Goal: Transaction & Acquisition: Purchase product/service

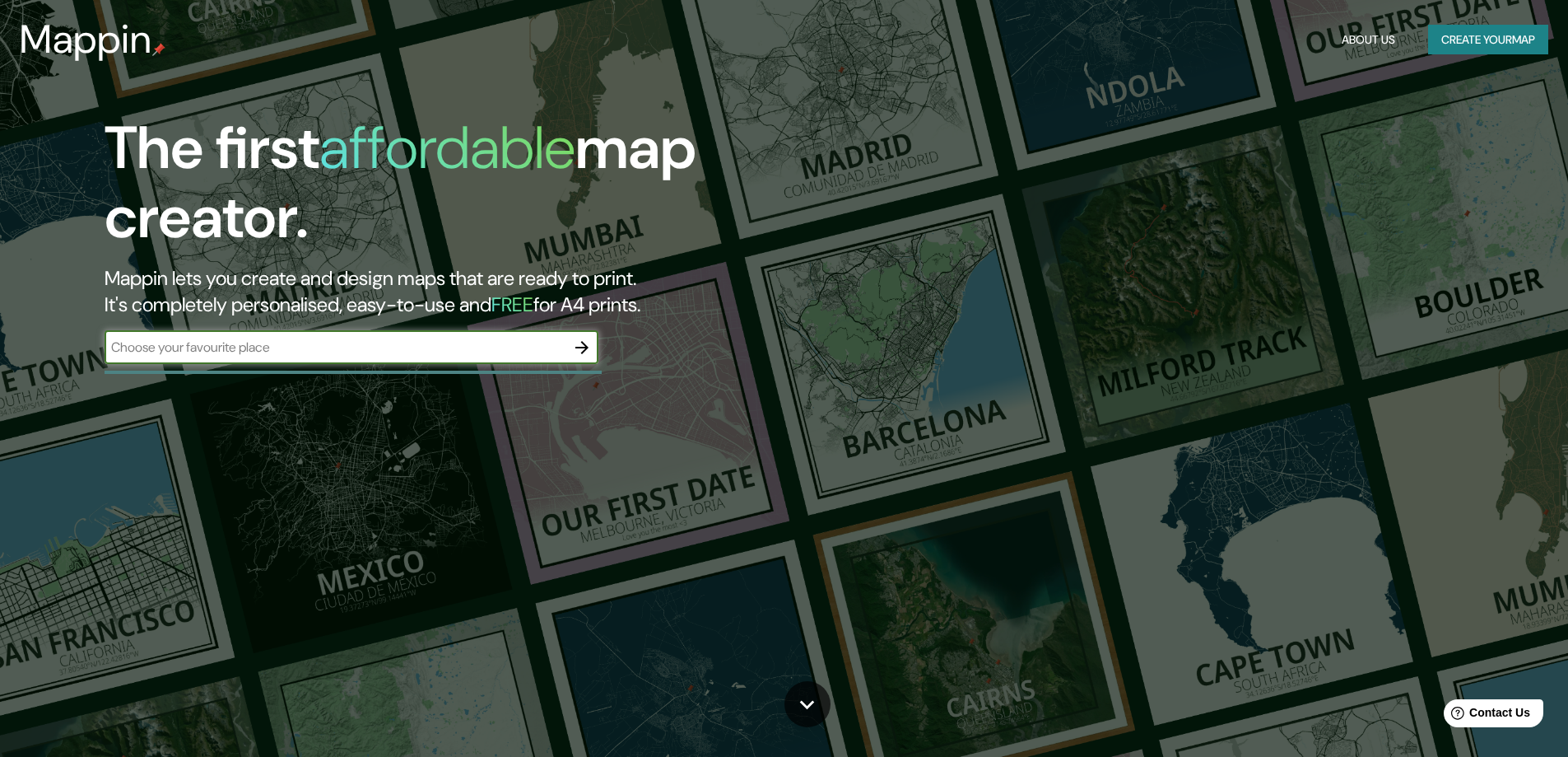
click at [231, 373] on div at bounding box center [353, 373] width 497 height 3
click at [239, 345] on input "text" at bounding box center [335, 347] width 461 height 19
click at [376, 349] on input "text" at bounding box center [335, 347] width 461 height 19
type input "mazatlan [GEOGRAPHIC_DATA]"
click at [578, 351] on icon "button" at bounding box center [581, 347] width 20 height 20
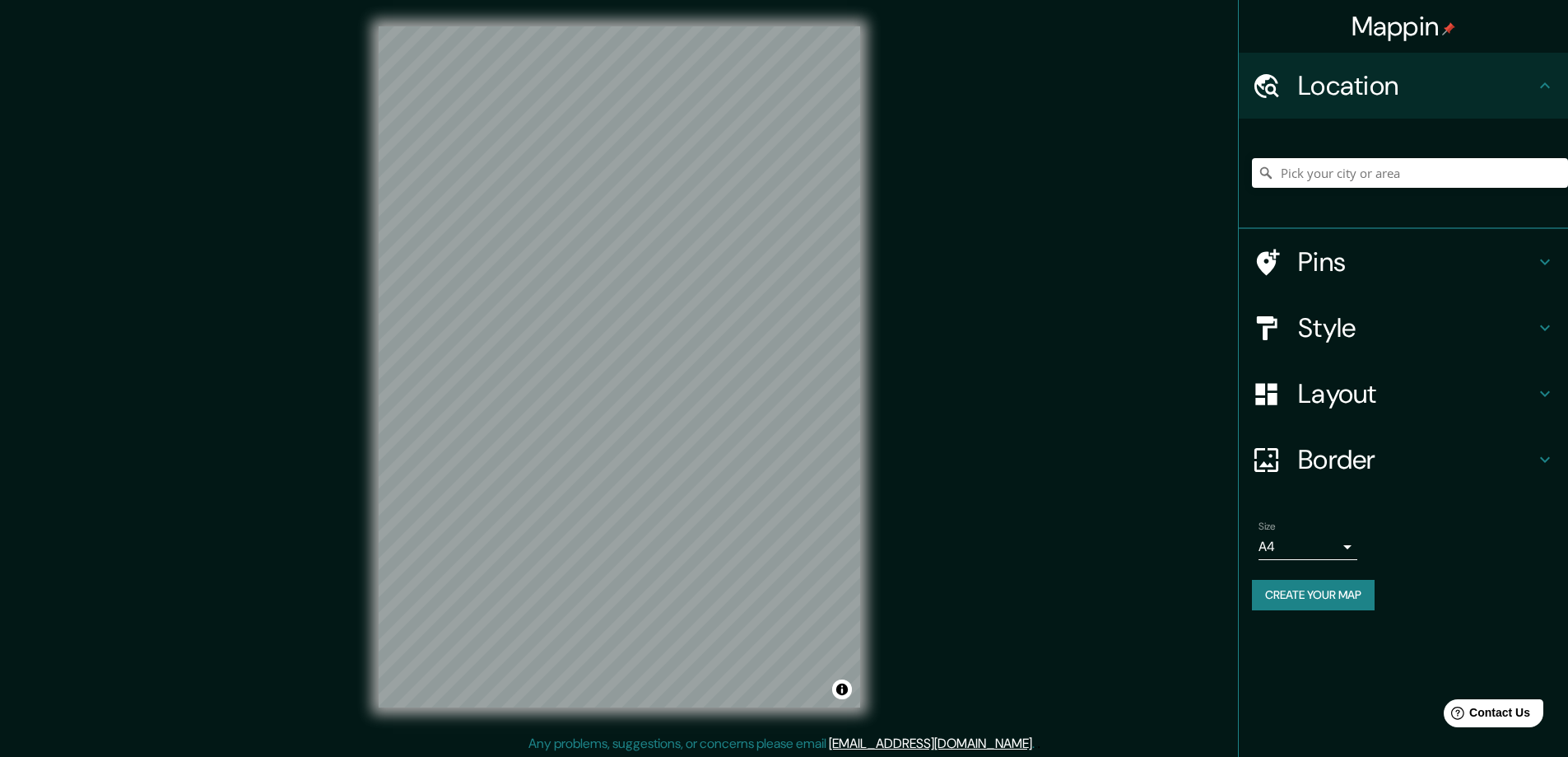
click at [1548, 265] on icon at bounding box center [1545, 261] width 20 height 20
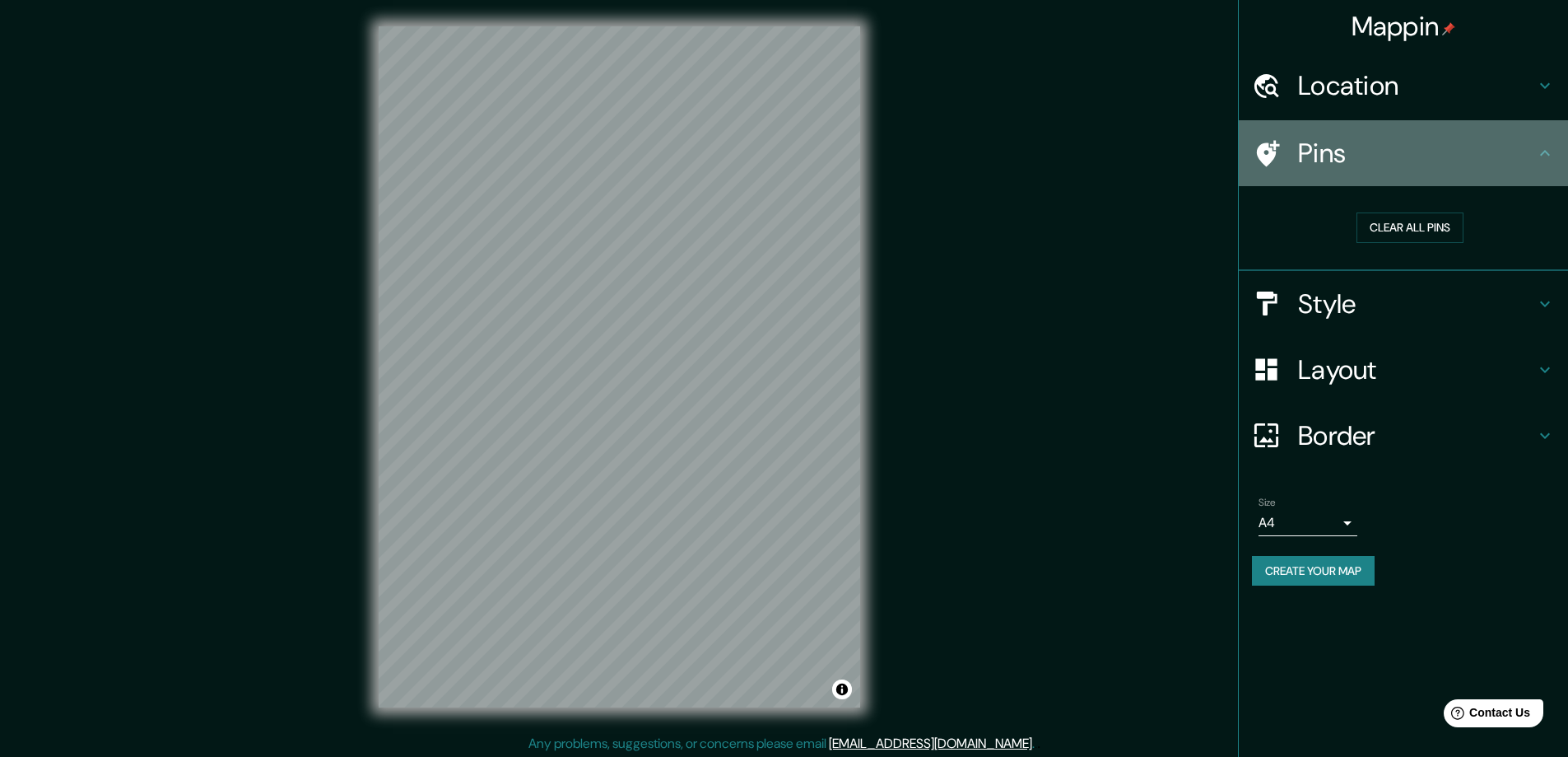
click at [1545, 155] on icon at bounding box center [1545, 152] width 20 height 20
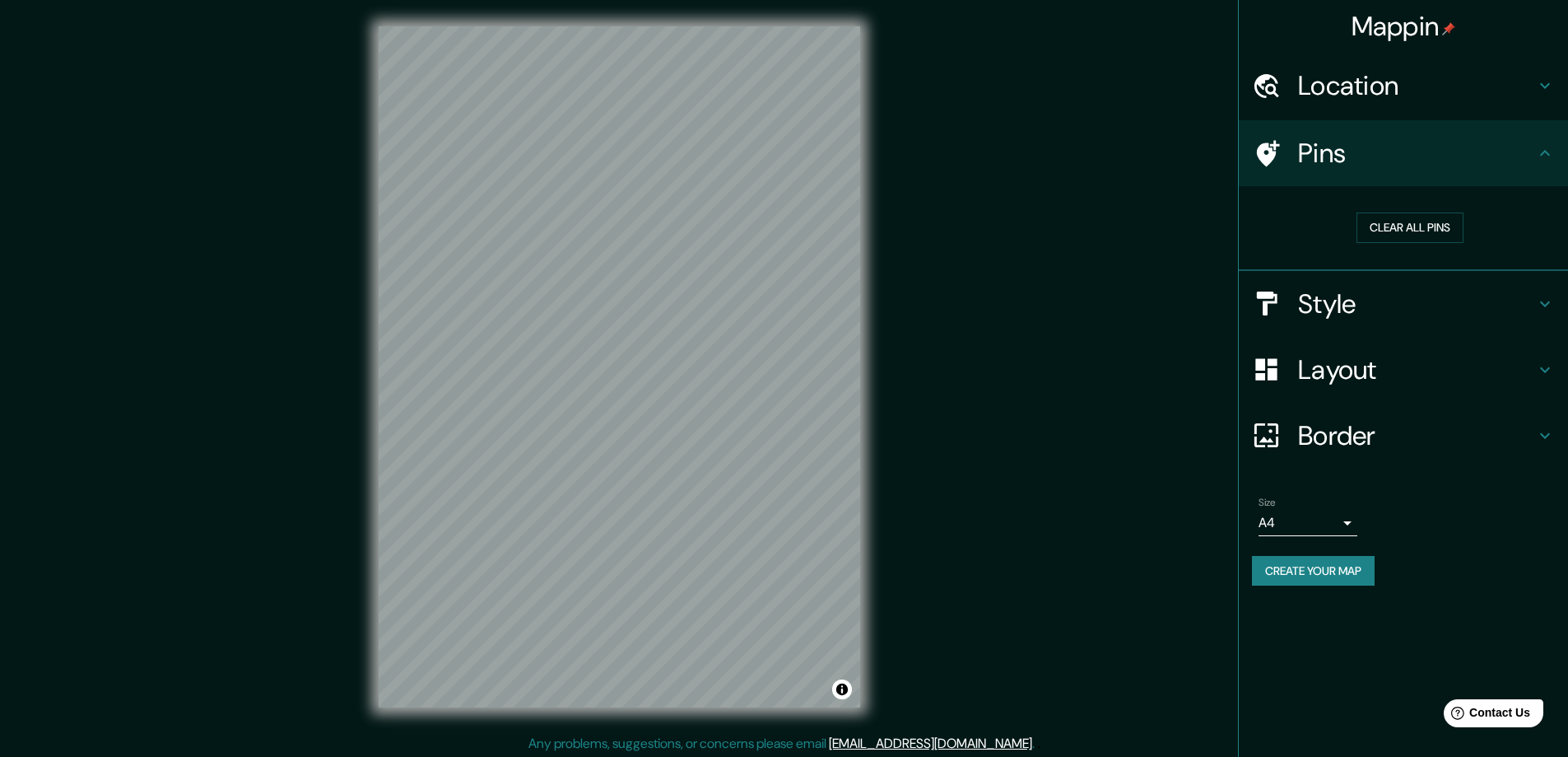
click at [1550, 296] on icon at bounding box center [1545, 303] width 20 height 20
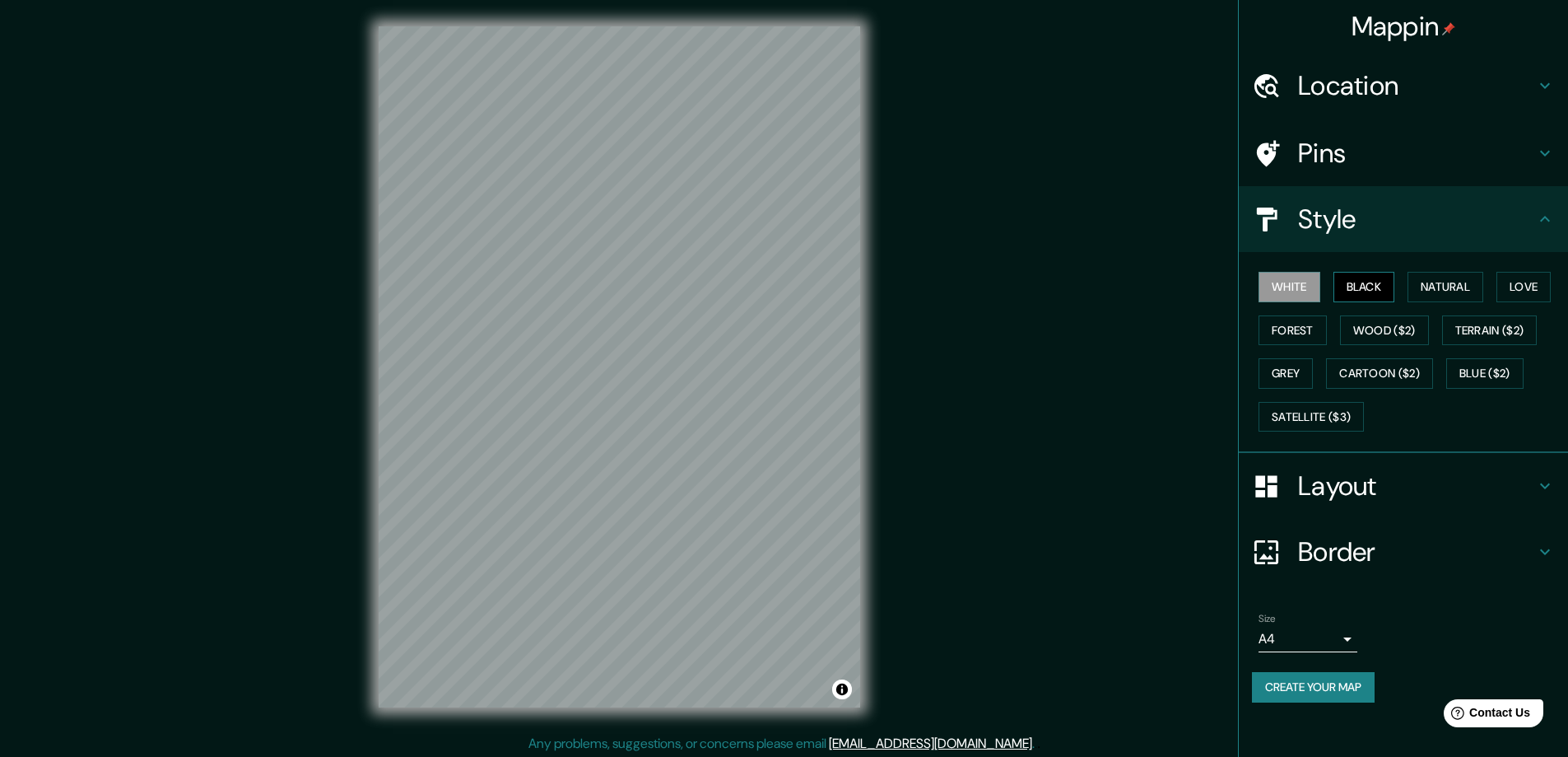
click at [1384, 289] on button "Black" at bounding box center [1364, 287] width 62 height 31
click at [1441, 287] on button "Natural" at bounding box center [1446, 287] width 75 height 31
click at [1535, 286] on button "Love" at bounding box center [1523, 287] width 54 height 31
click at [1497, 334] on button "Terrain ($2)" at bounding box center [1490, 331] width 96 height 31
click at [1273, 331] on button "Forest" at bounding box center [1293, 331] width 68 height 31
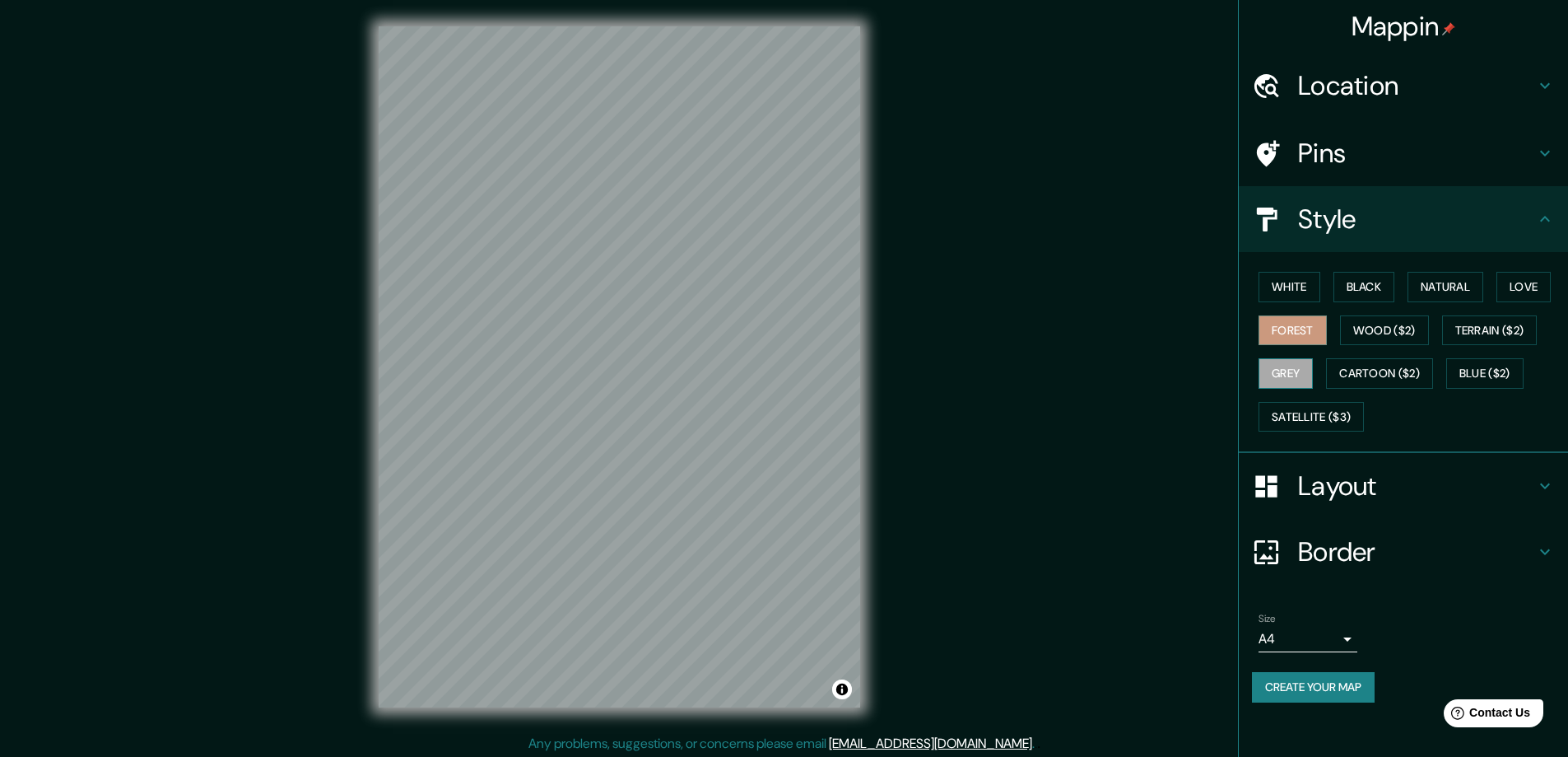
click at [1283, 375] on button "Grey" at bounding box center [1286, 373] width 54 height 31
click at [1298, 283] on button "White" at bounding box center [1290, 287] width 62 height 31
click at [1378, 283] on button "Black" at bounding box center [1364, 287] width 62 height 31
click at [1440, 275] on button "Natural" at bounding box center [1446, 287] width 75 height 31
click at [1299, 293] on button "White" at bounding box center [1290, 287] width 62 height 31
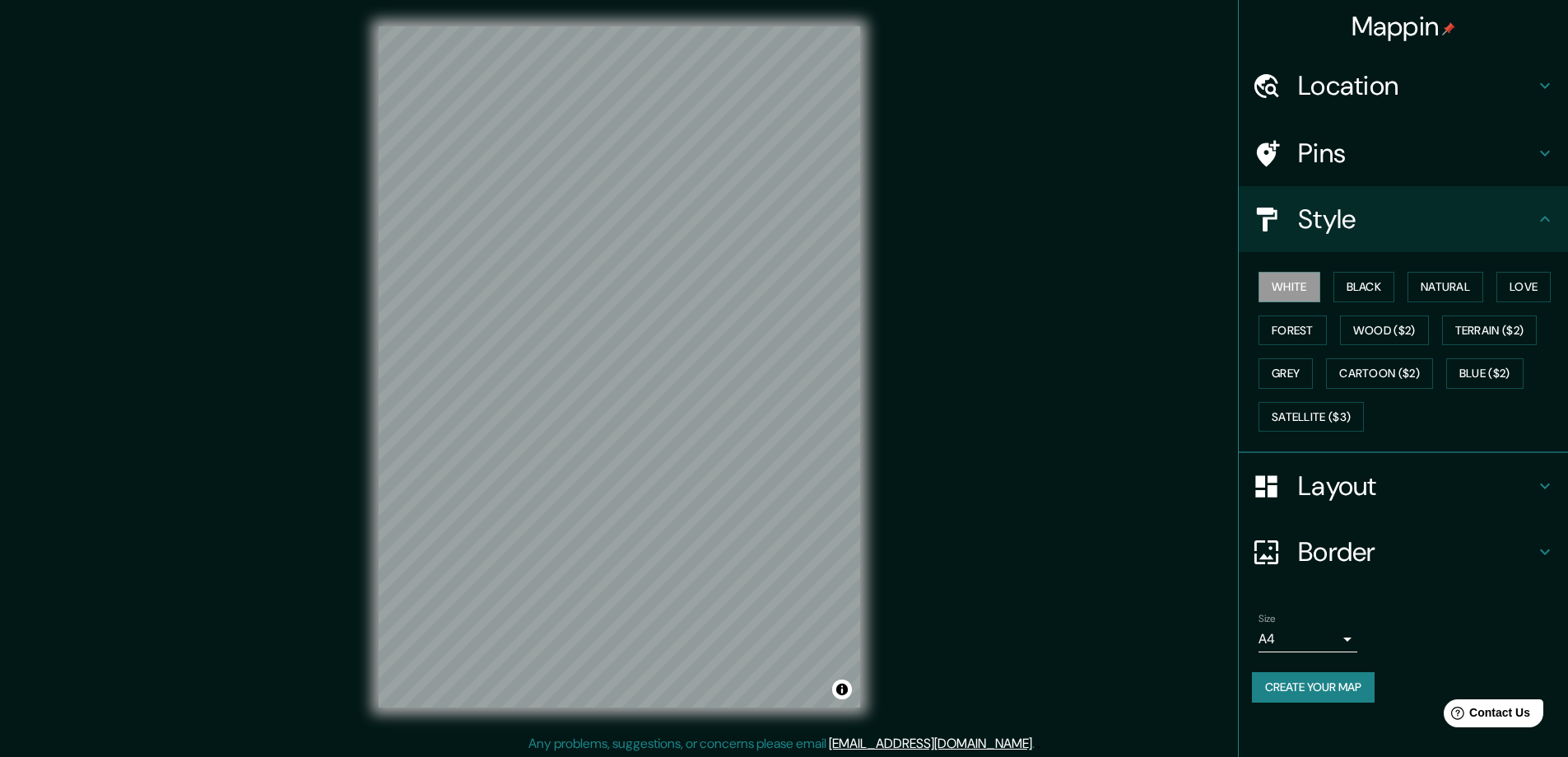
click at [1547, 486] on icon at bounding box center [1545, 486] width 20 height 20
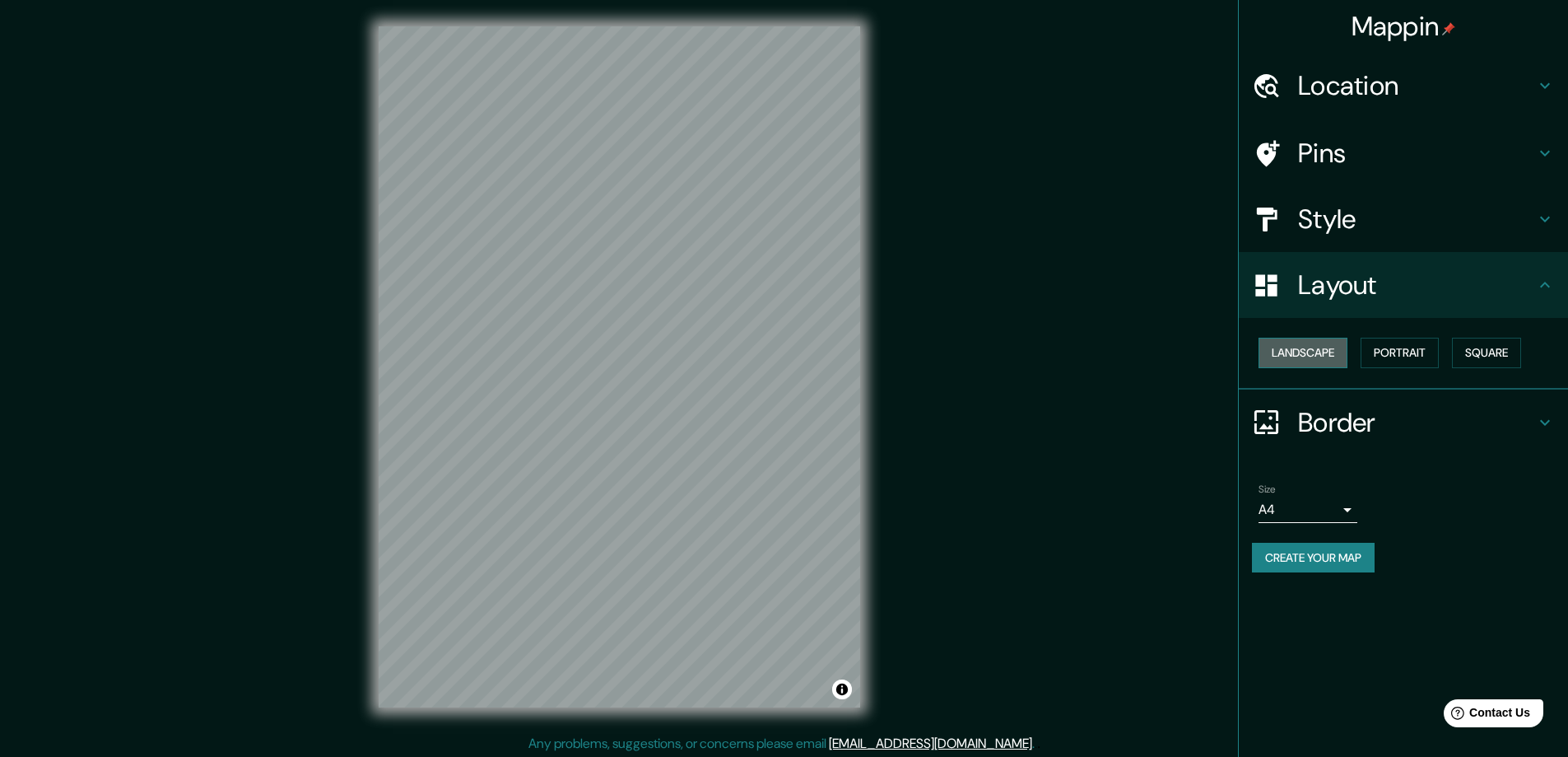
click at [1315, 355] on button "Landscape" at bounding box center [1304, 353] width 89 height 31
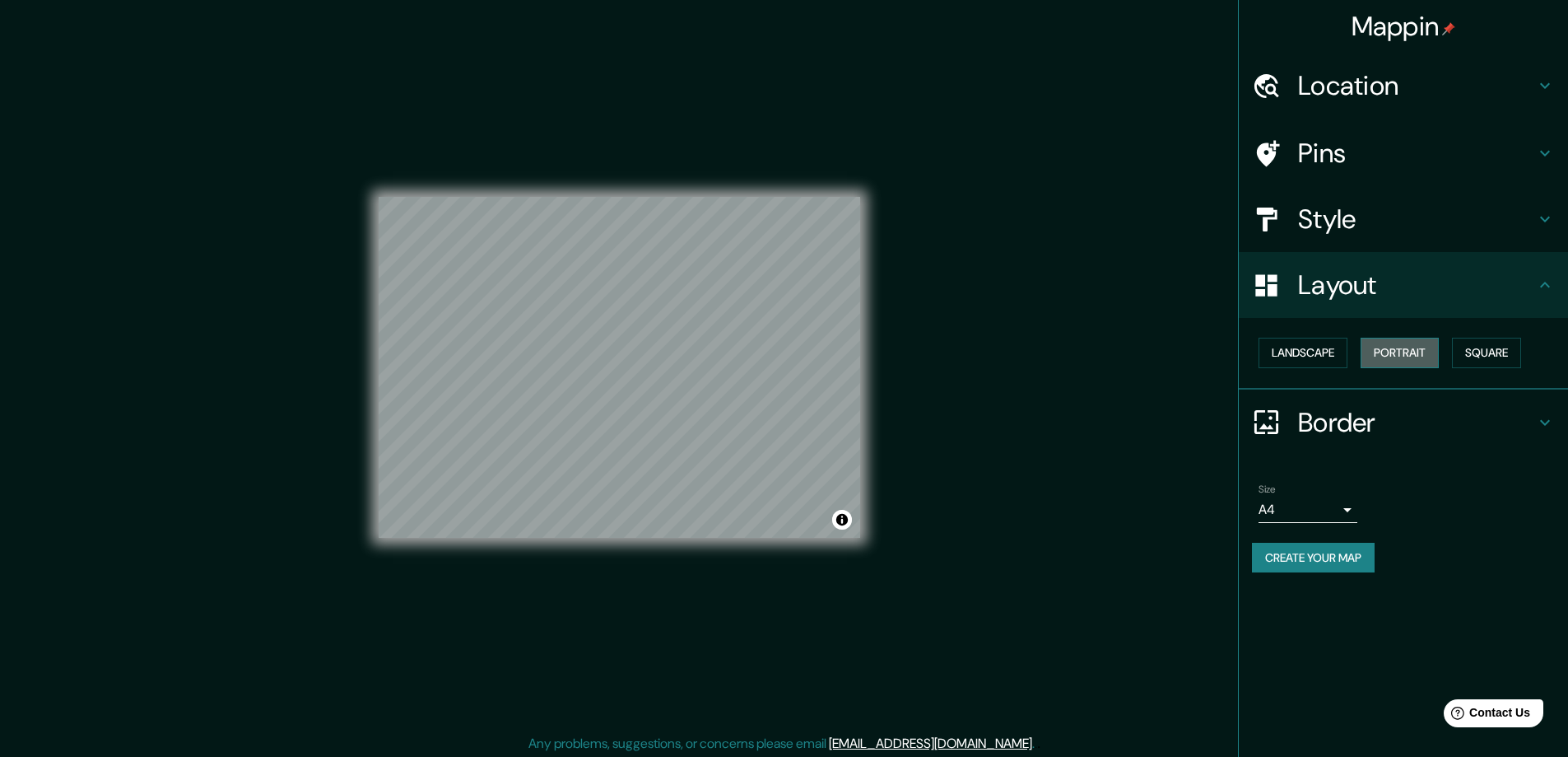
click at [1410, 355] on button "Portrait" at bounding box center [1399, 353] width 78 height 31
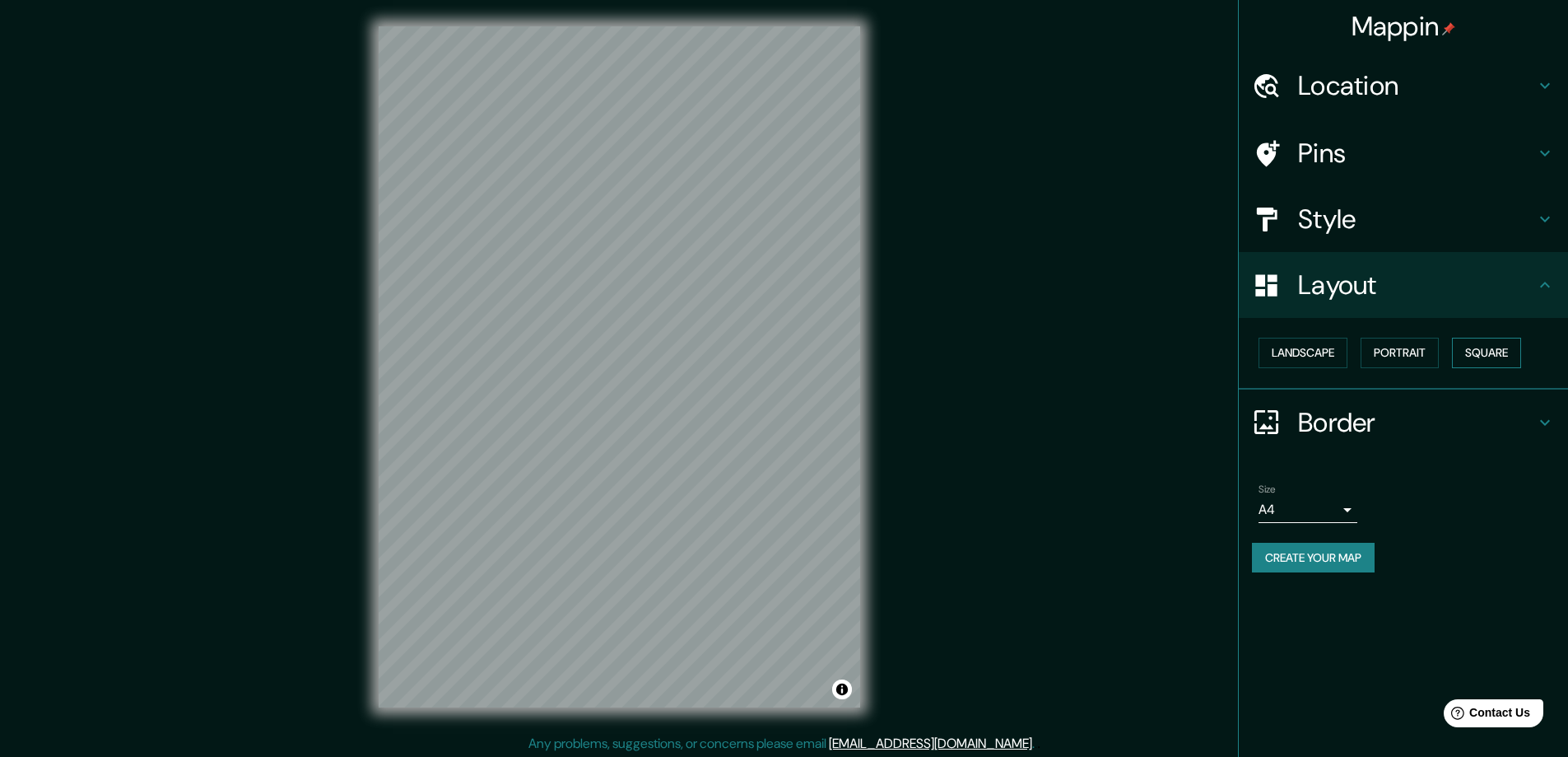
click at [1499, 356] on button "Square" at bounding box center [1487, 353] width 69 height 31
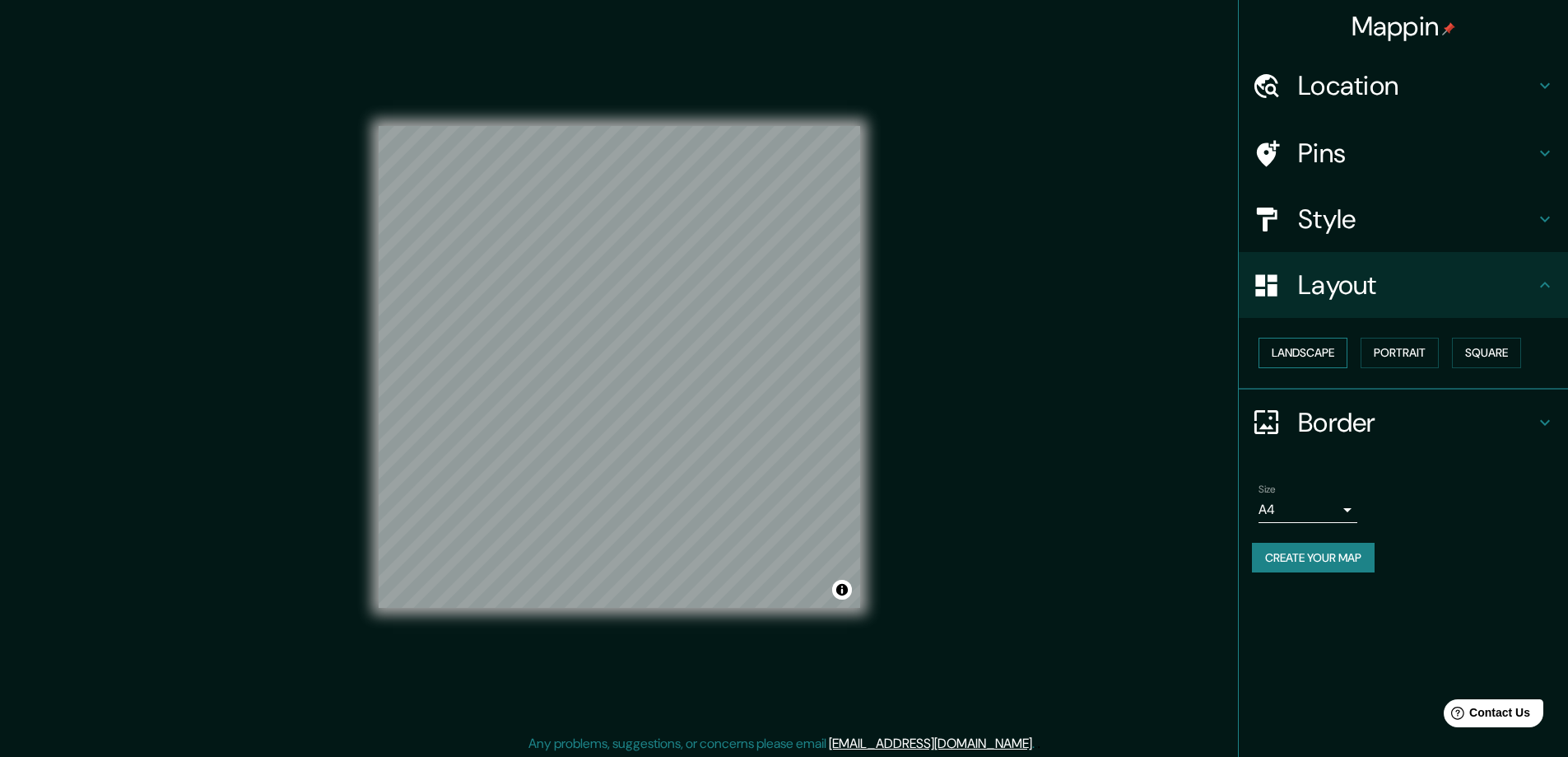
click at [1328, 353] on button "Landscape" at bounding box center [1304, 353] width 89 height 31
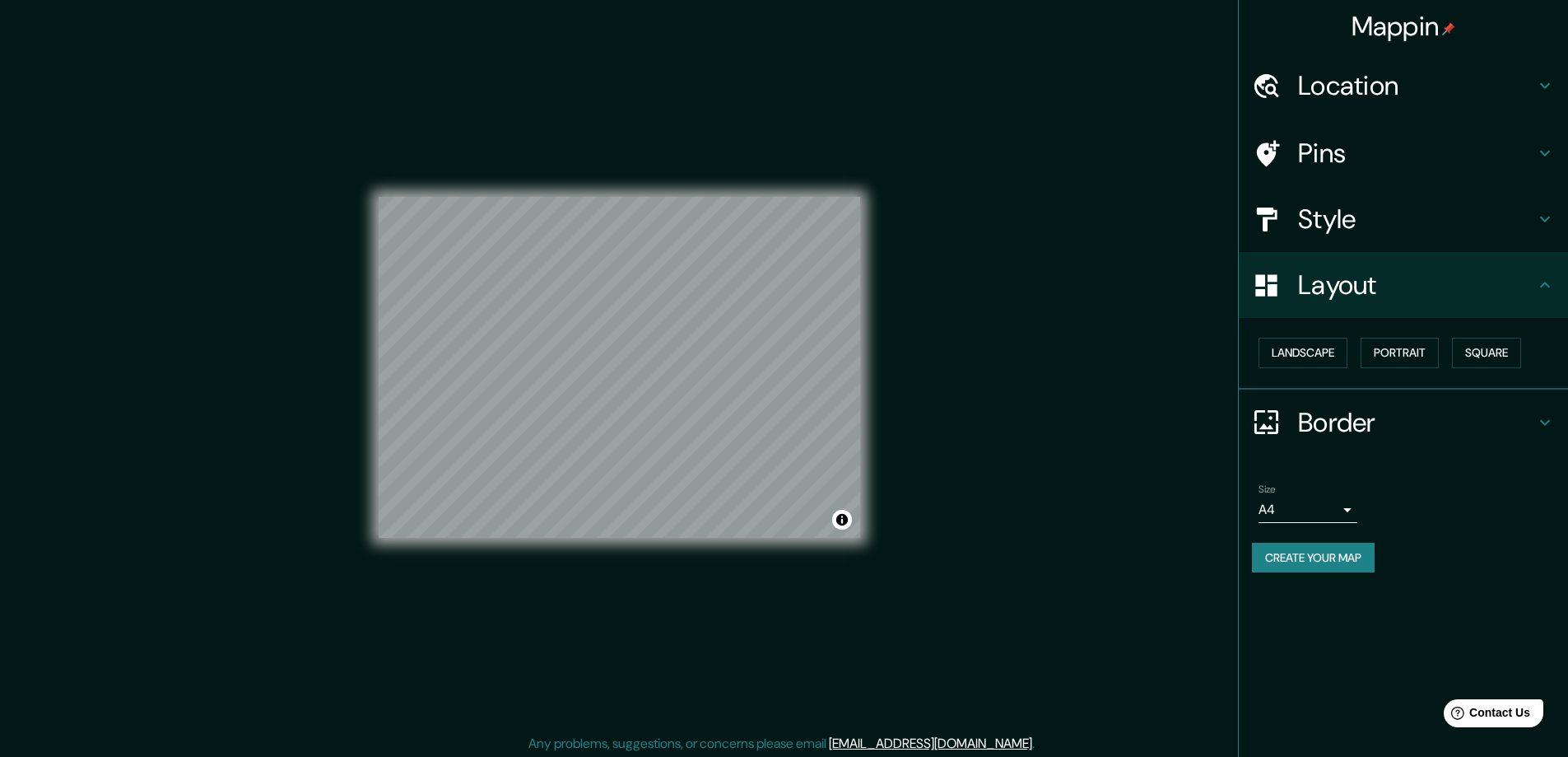
click at [1345, 504] on body "Mappin Location Pins Style Layout Landscape Portrait Square Border Choose a bor…" at bounding box center [784, 378] width 1568 height 757
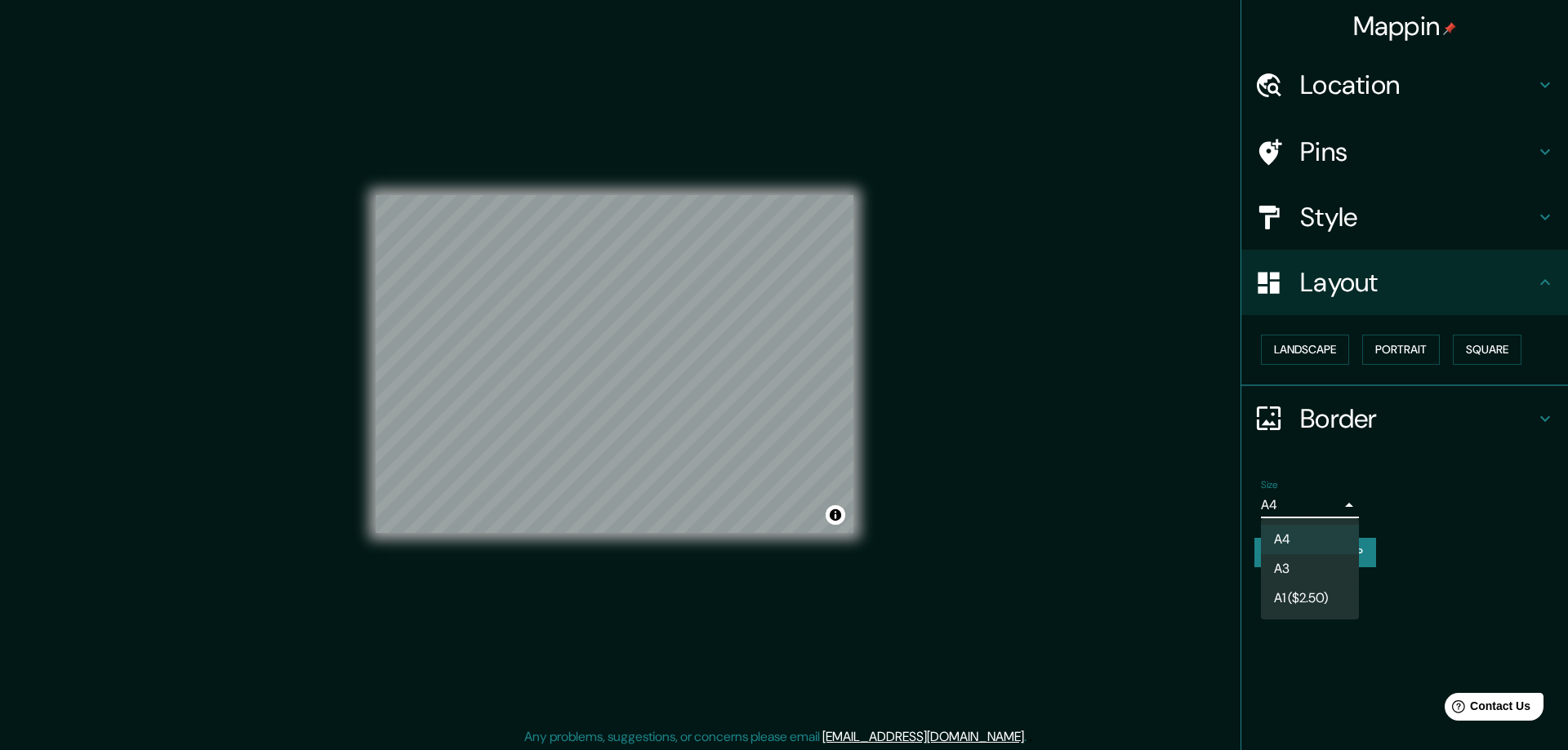
click at [1314, 575] on li "A3" at bounding box center [1309, 568] width 98 height 30
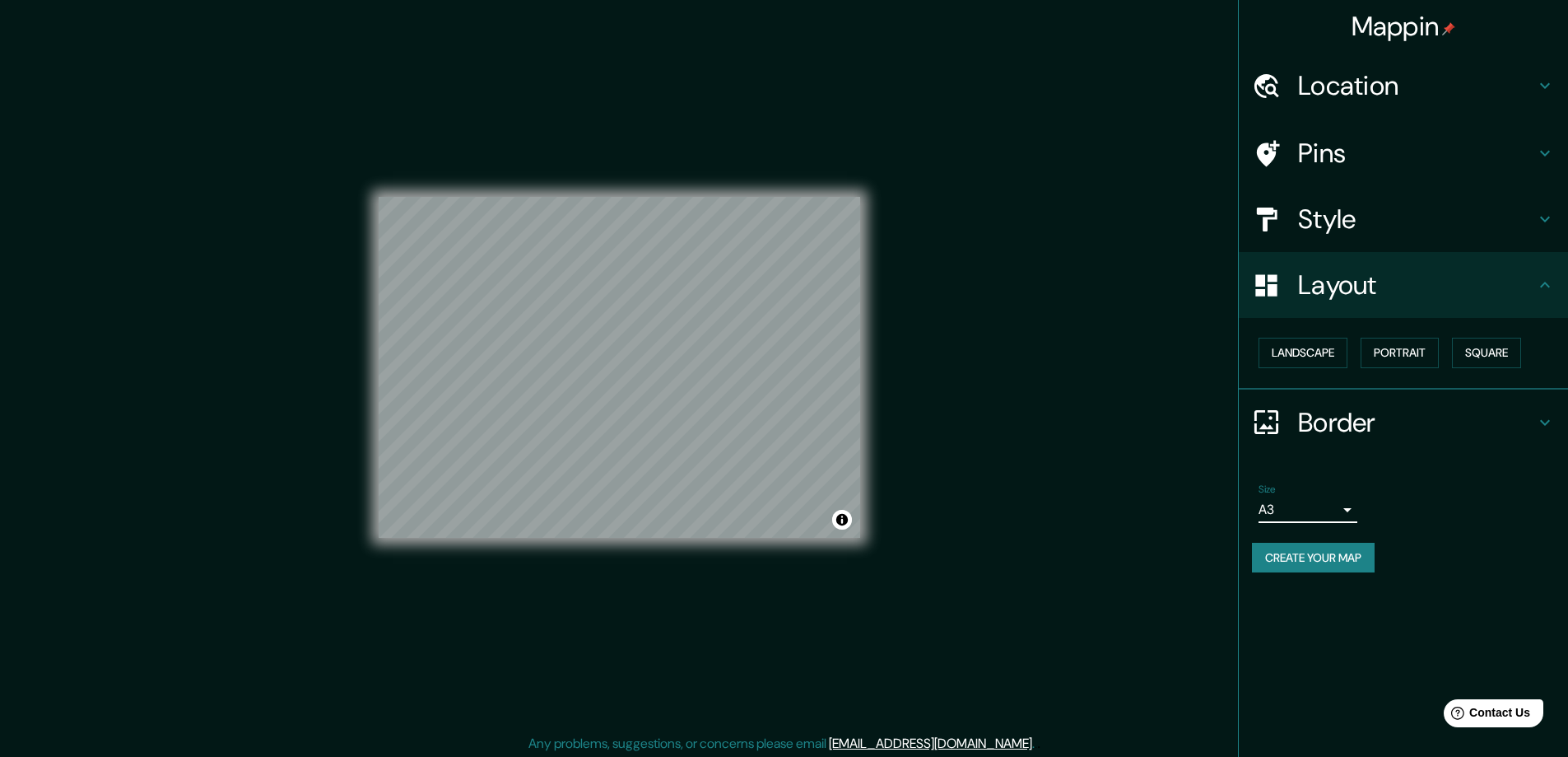
click at [1342, 505] on body "Mappin Location Pins Style Layout Landscape Portrait Square Border Choose a bor…" at bounding box center [784, 378] width 1568 height 757
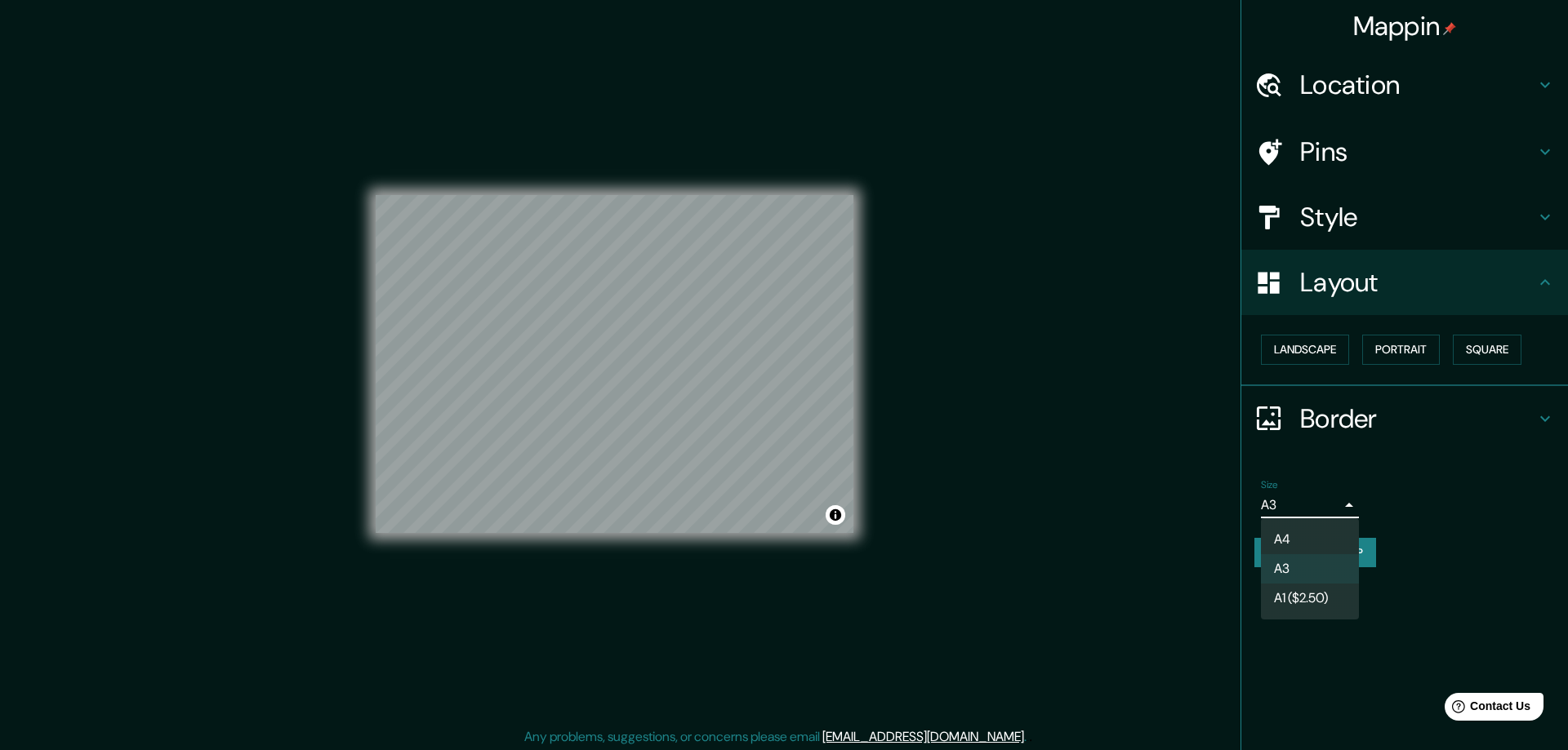
click at [1332, 540] on li "A4" at bounding box center [1309, 539] width 98 height 30
type input "single"
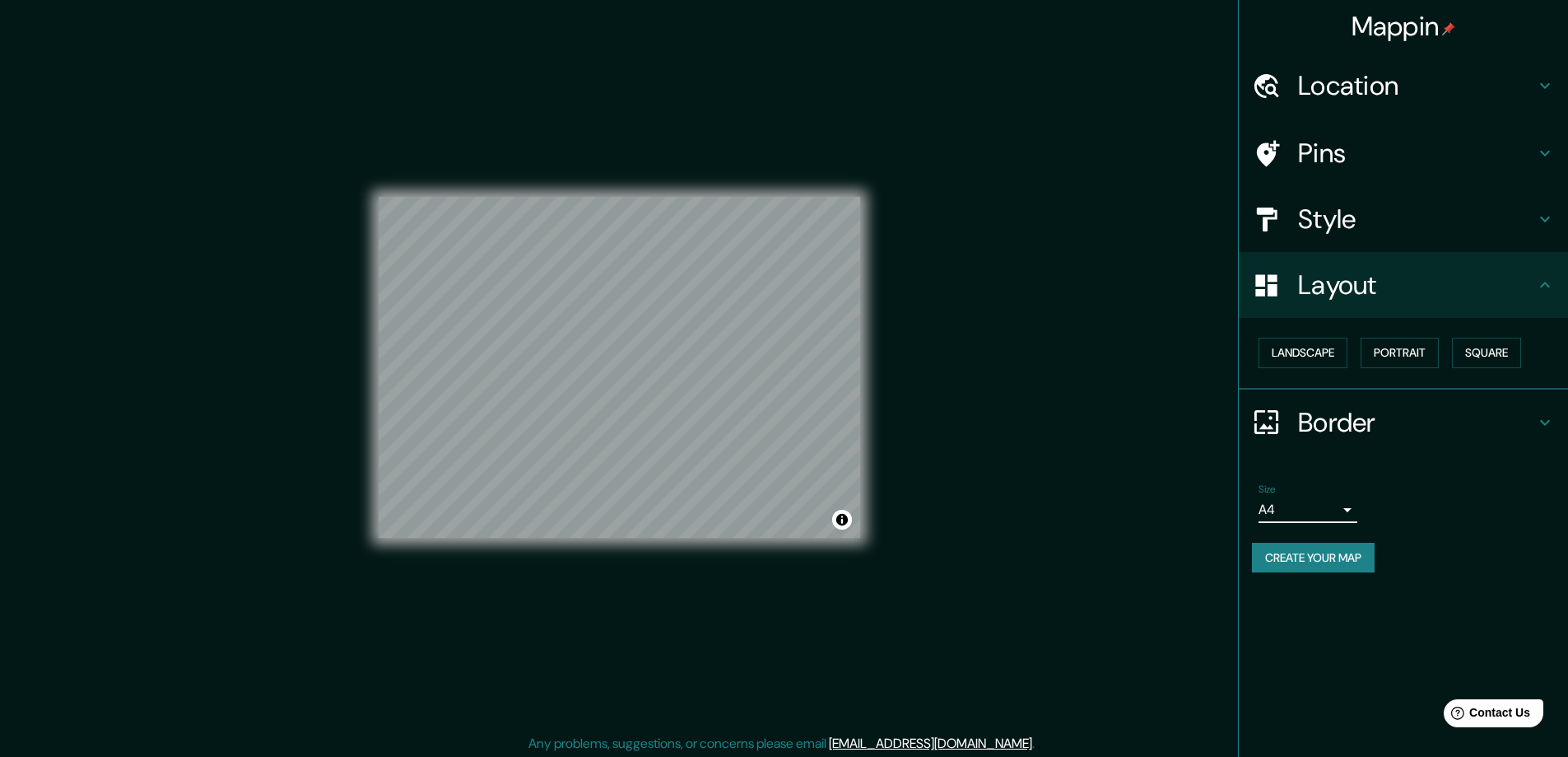
click at [1477, 75] on h4 "Location" at bounding box center [1417, 86] width 237 height 33
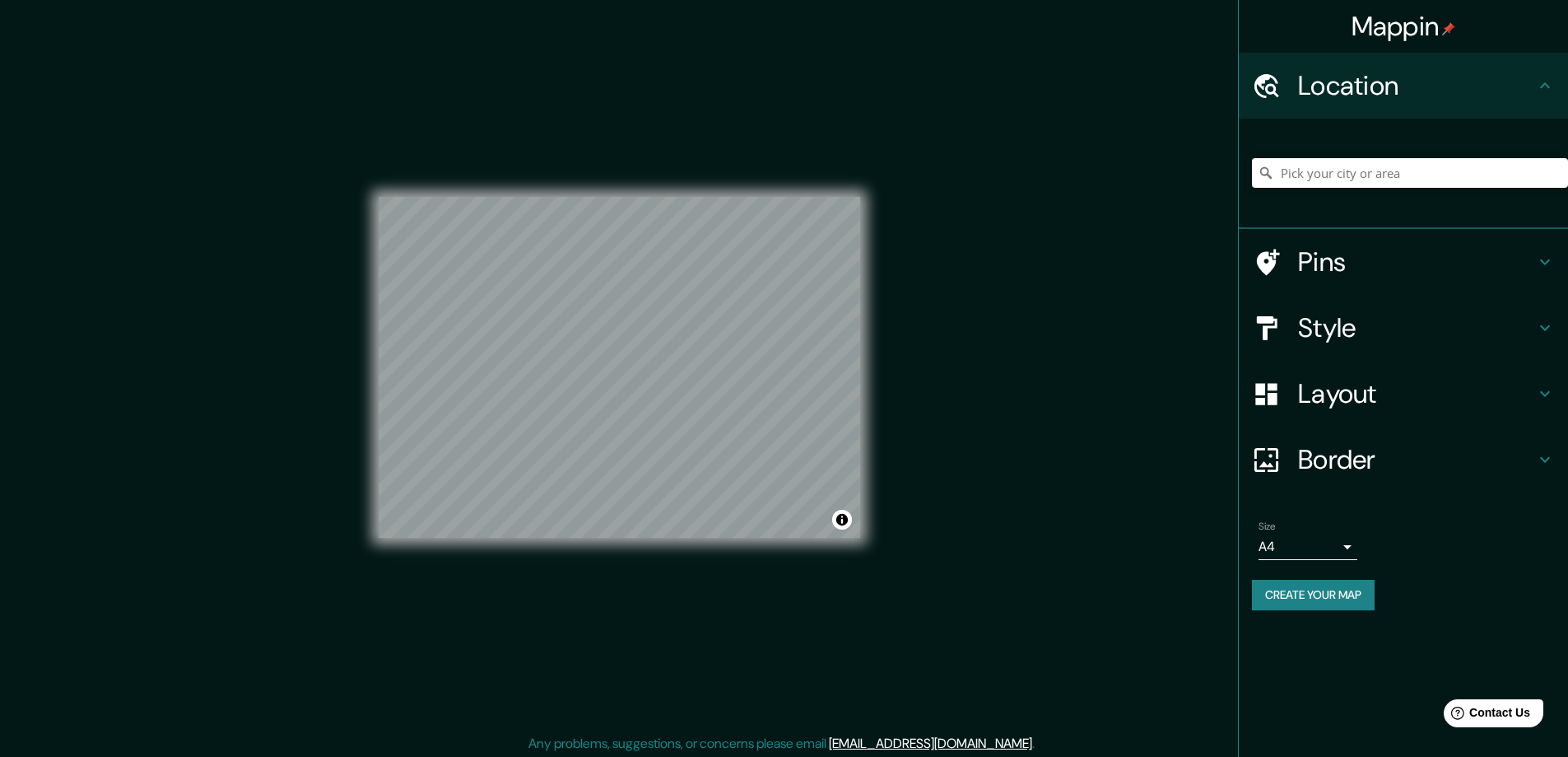
click at [1375, 265] on h4 "Pins" at bounding box center [1417, 262] width 237 height 33
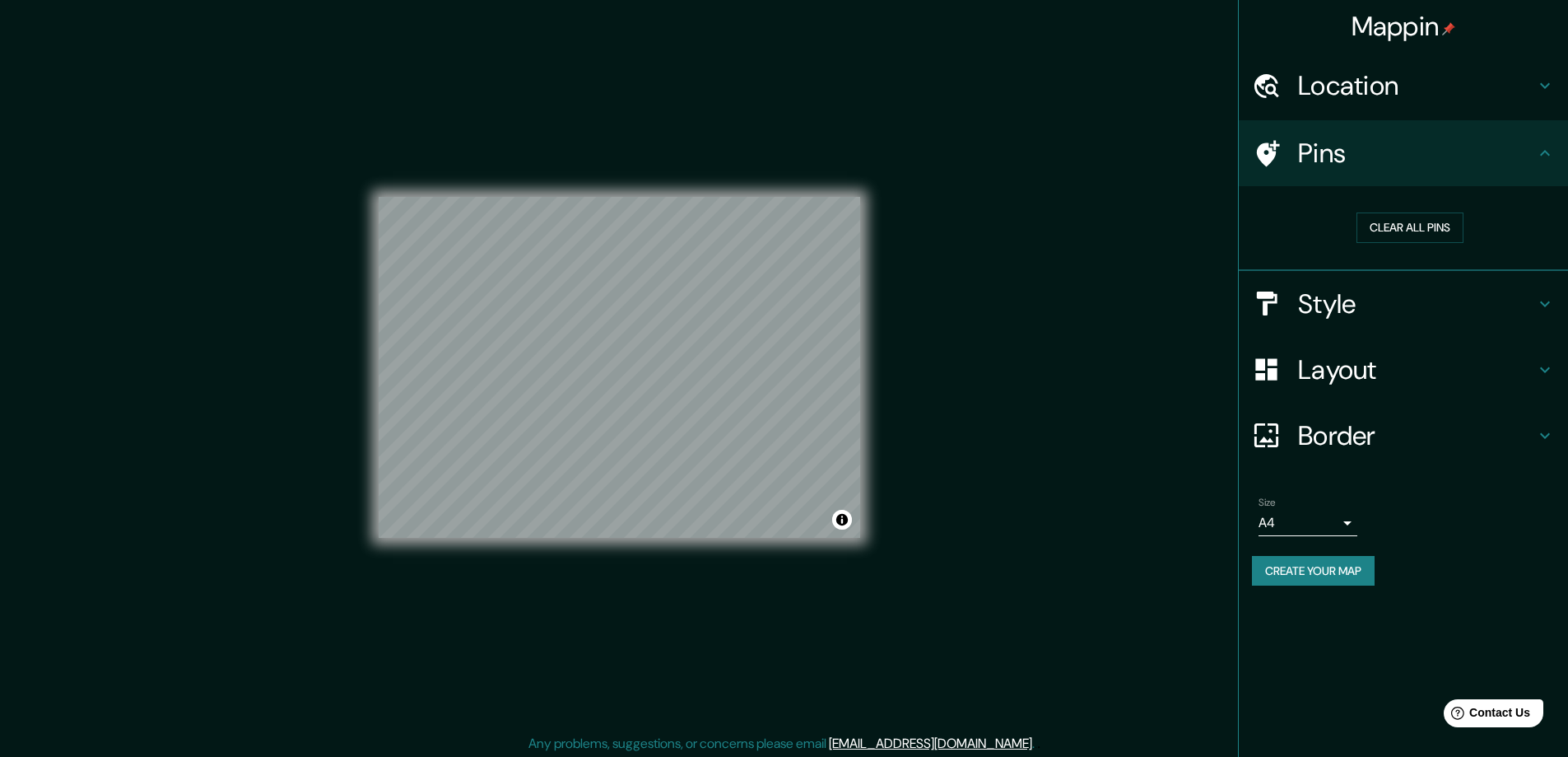
click at [1353, 310] on h4 "Style" at bounding box center [1417, 304] width 237 height 33
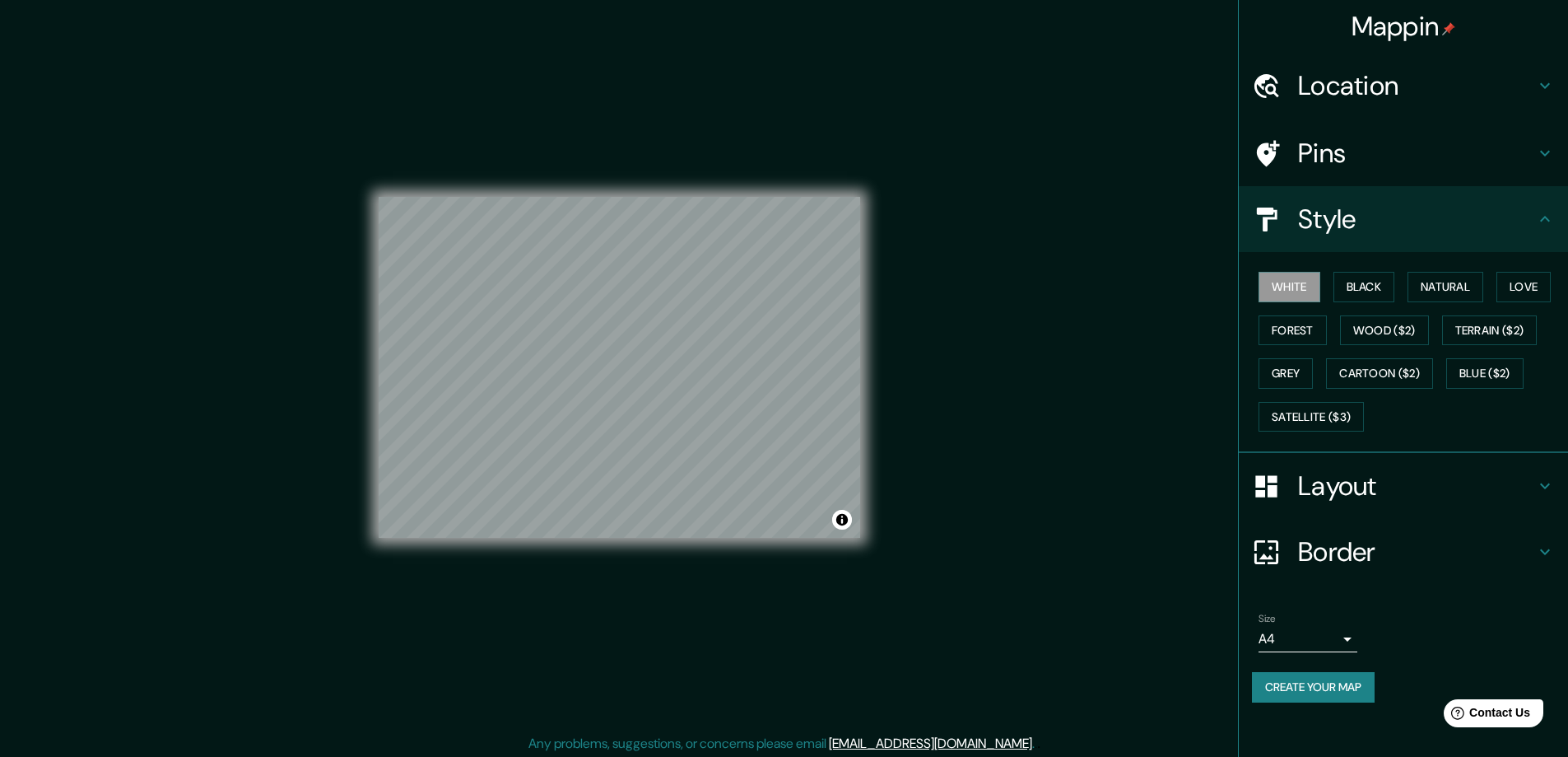
click at [1316, 151] on h4 "Pins" at bounding box center [1417, 153] width 237 height 33
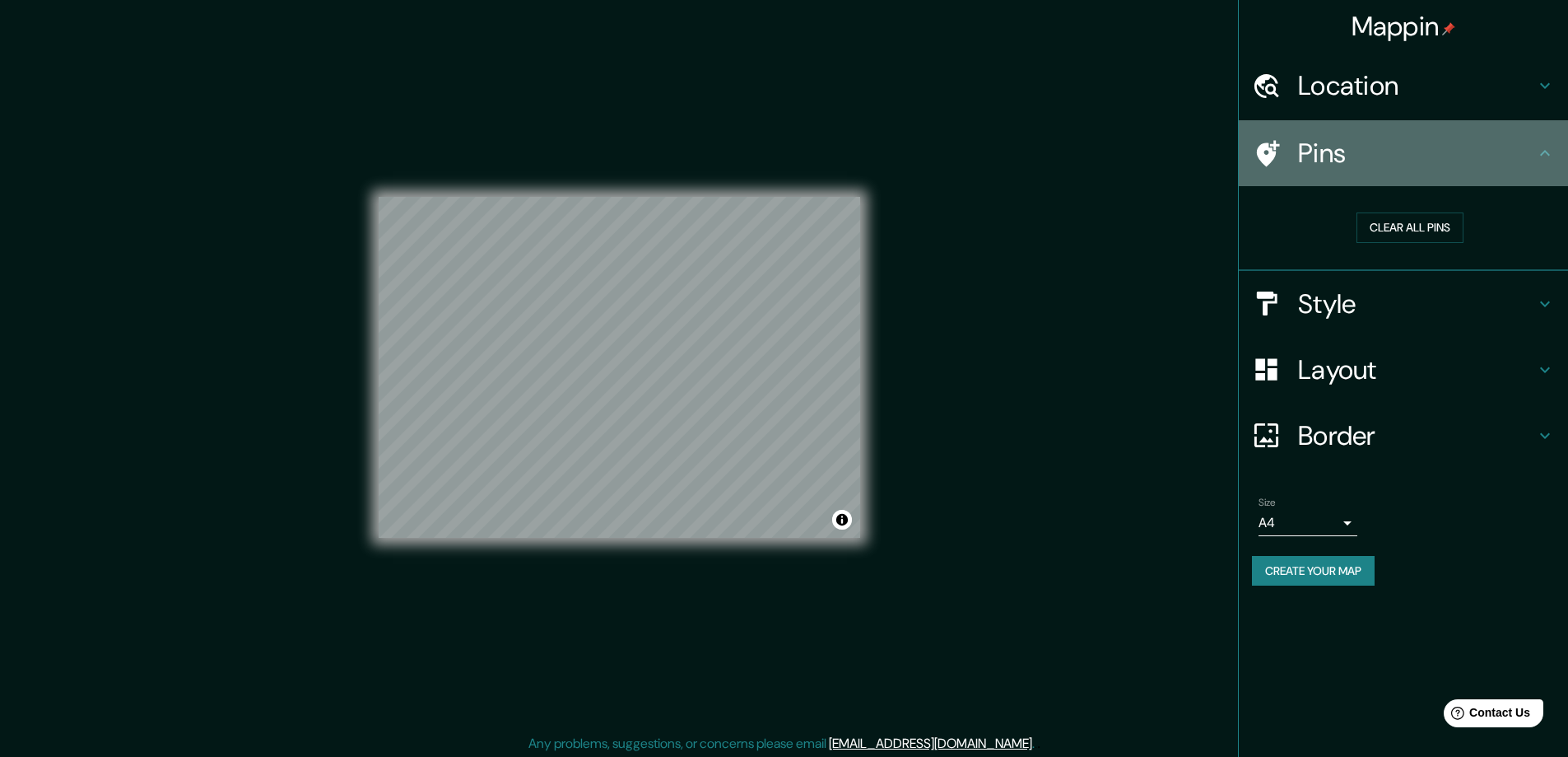
click at [1418, 146] on h4 "Pins" at bounding box center [1417, 153] width 237 height 33
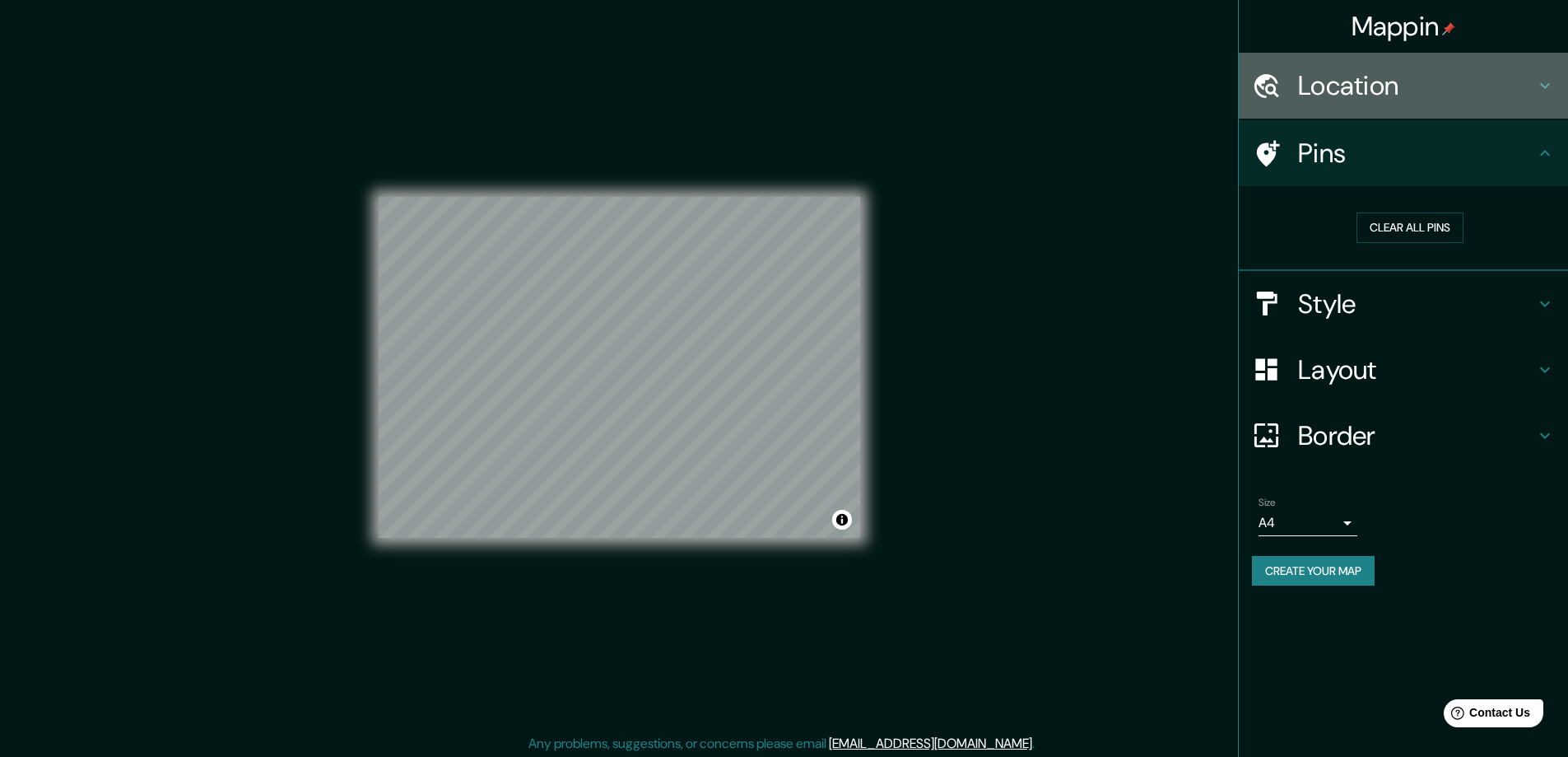
click at [1408, 92] on h4 "Location" at bounding box center [1417, 86] width 237 height 33
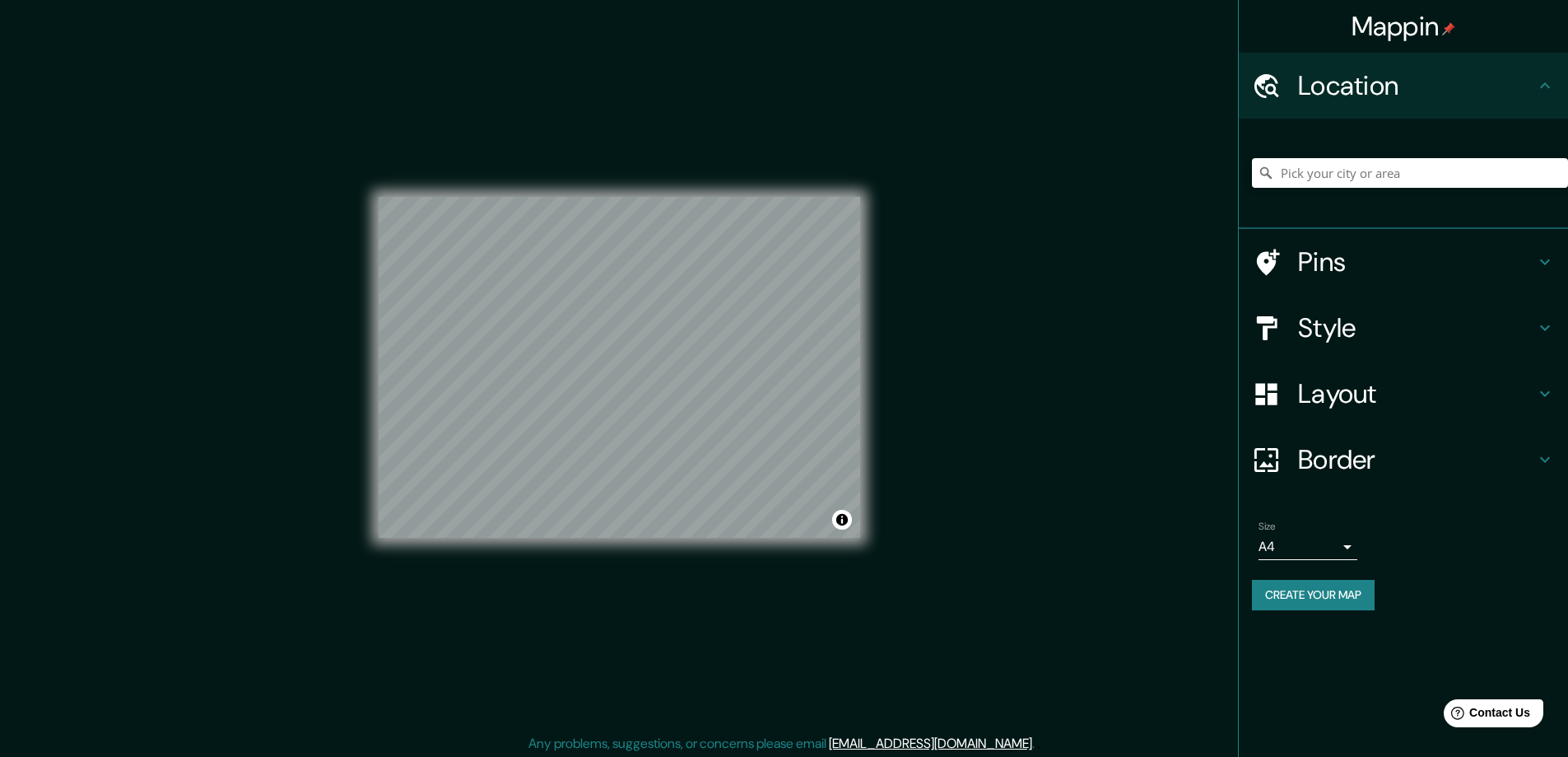
click at [1408, 92] on h4 "Location" at bounding box center [1417, 86] width 237 height 33
click at [1021, 126] on div "Mappin Location Pins Style Layout Border Choose a border. Hint : you can make l…" at bounding box center [784, 380] width 1568 height 760
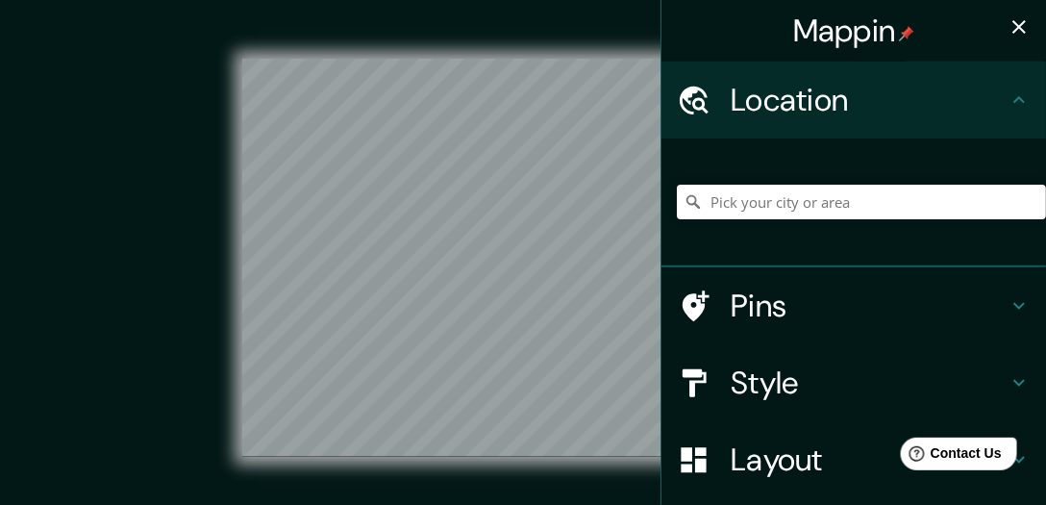
drag, startPoint x: 1013, startPoint y: 21, endPoint x: 1003, endPoint y: 29, distance: 12.3
click at [1014, 21] on icon "button" at bounding box center [1019, 26] width 23 height 23
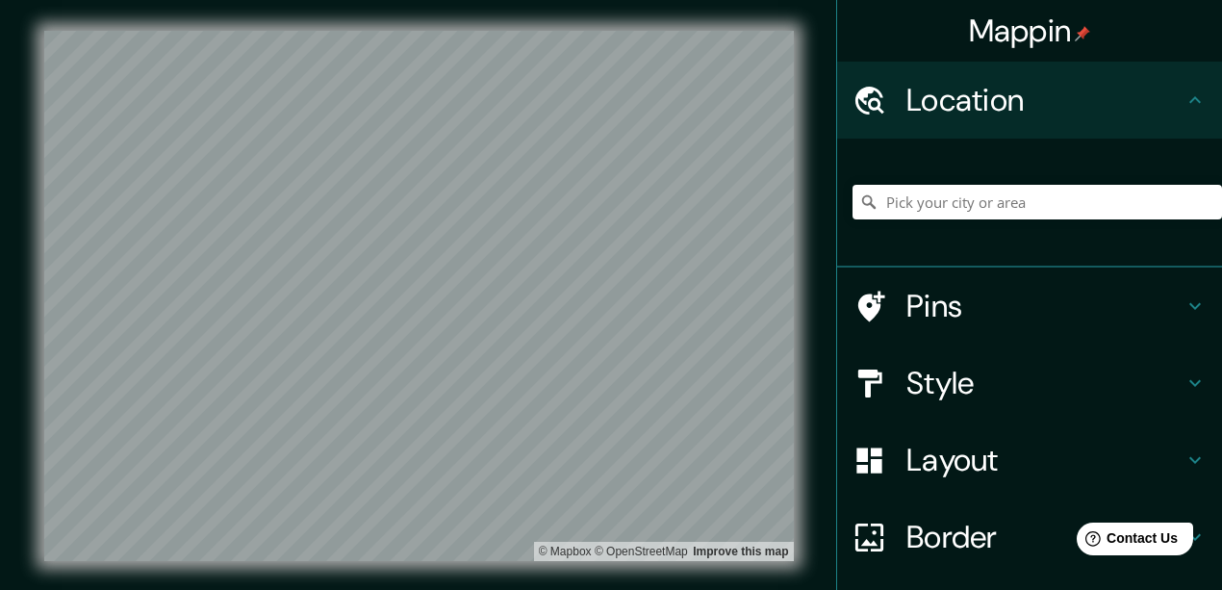
click at [909, 32] on div "Mappin" at bounding box center [1029, 31] width 385 height 62
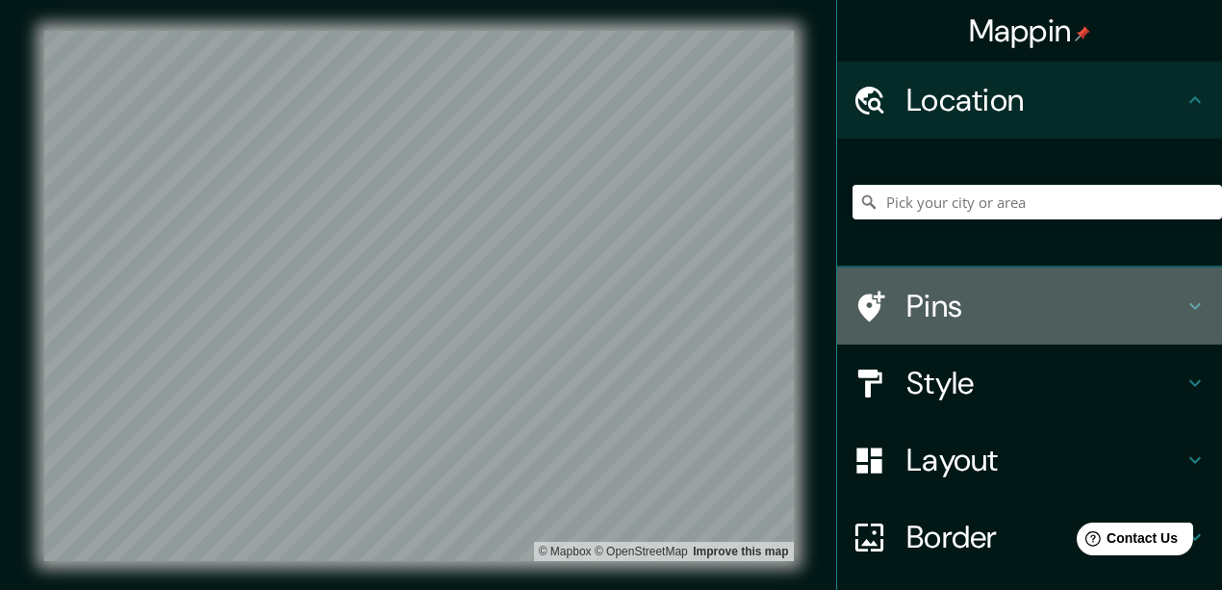
click at [1041, 293] on h4 "Pins" at bounding box center [1044, 306] width 277 height 38
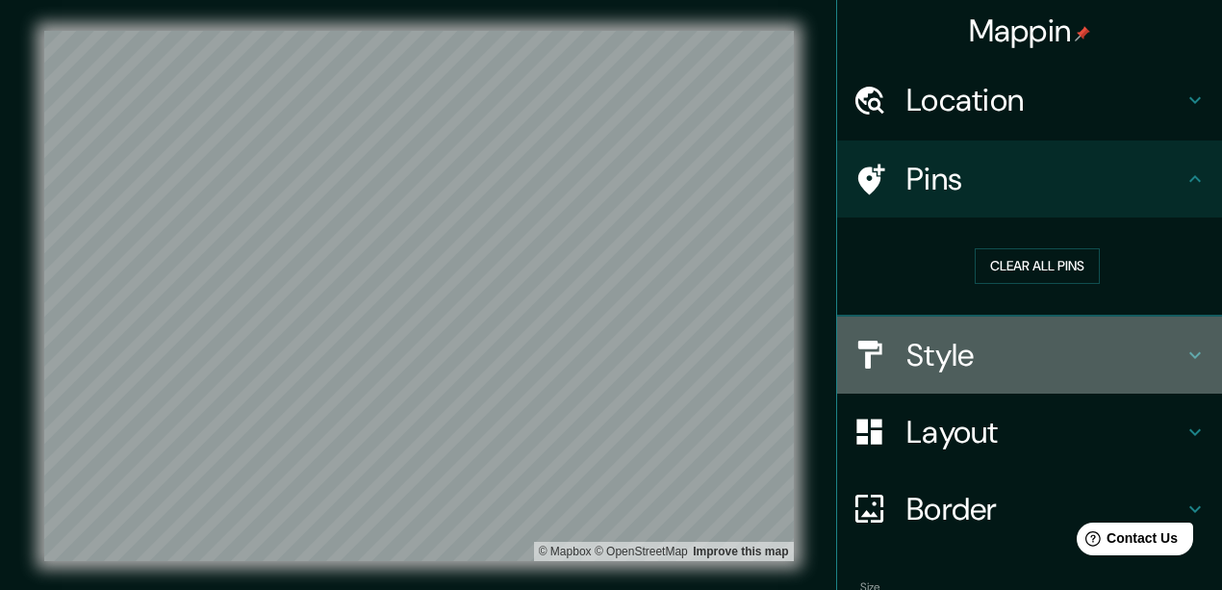
click at [1000, 352] on h4 "Style" at bounding box center [1044, 355] width 277 height 38
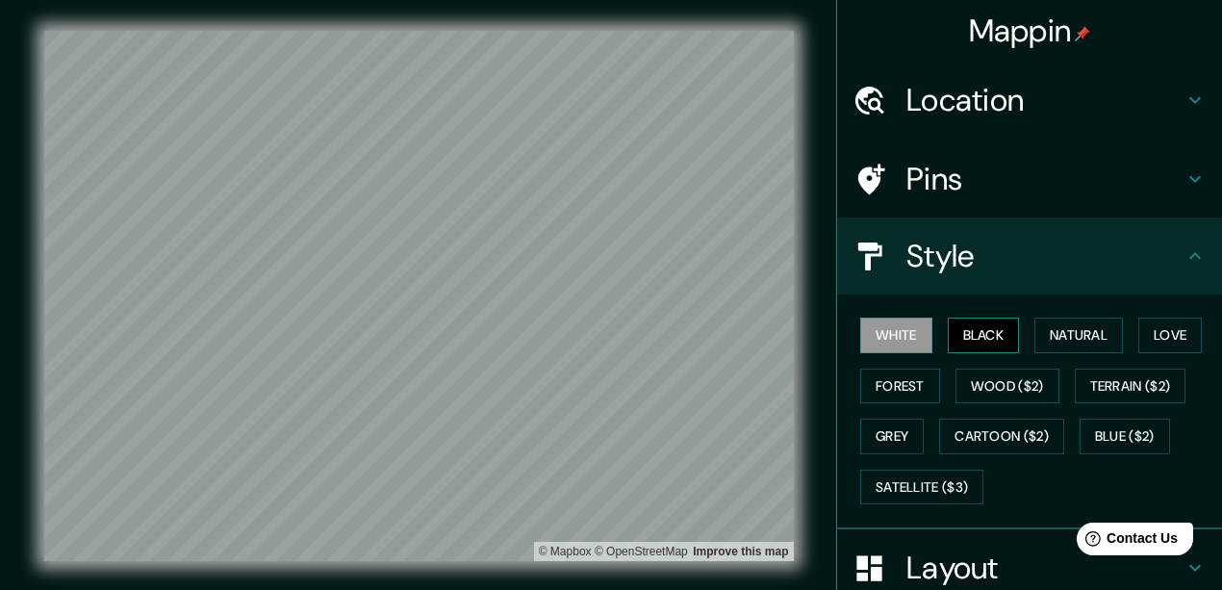
click at [985, 329] on button "Black" at bounding box center [983, 335] width 72 height 36
click at [1063, 330] on button "Natural" at bounding box center [1078, 335] width 88 height 36
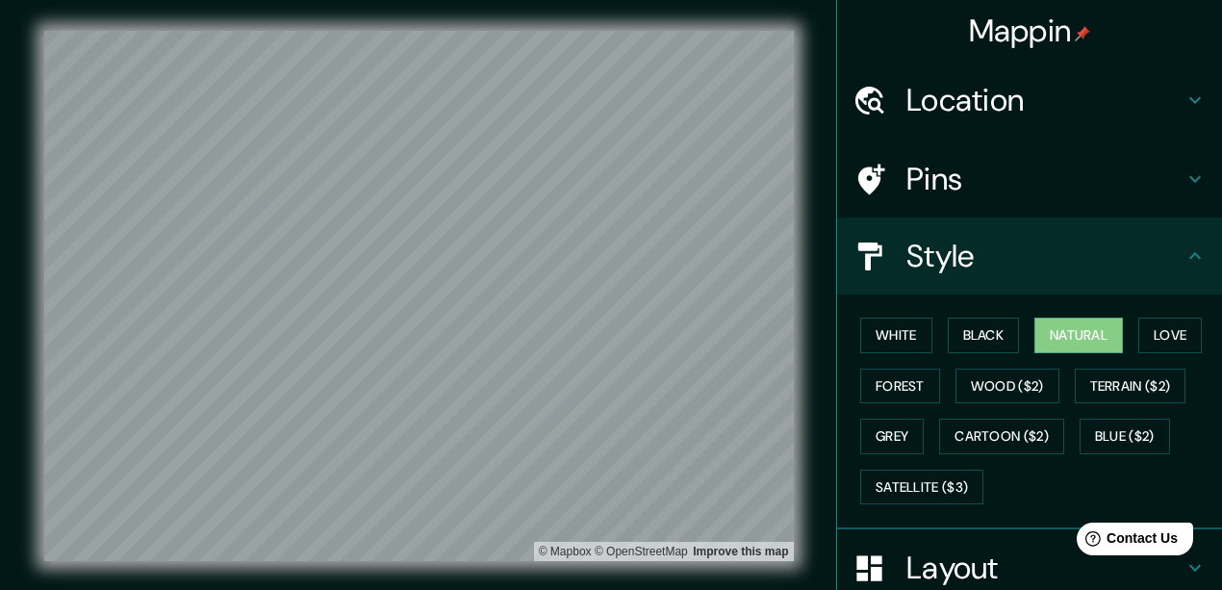
click at [1199, 329] on div "White Black Natural Love Forest Wood ($2) Terrain ($2) Grey Cartoon ($2) Blue (…" at bounding box center [1036, 411] width 369 height 202
click at [1182, 340] on button "Love" at bounding box center [1169, 335] width 63 height 36
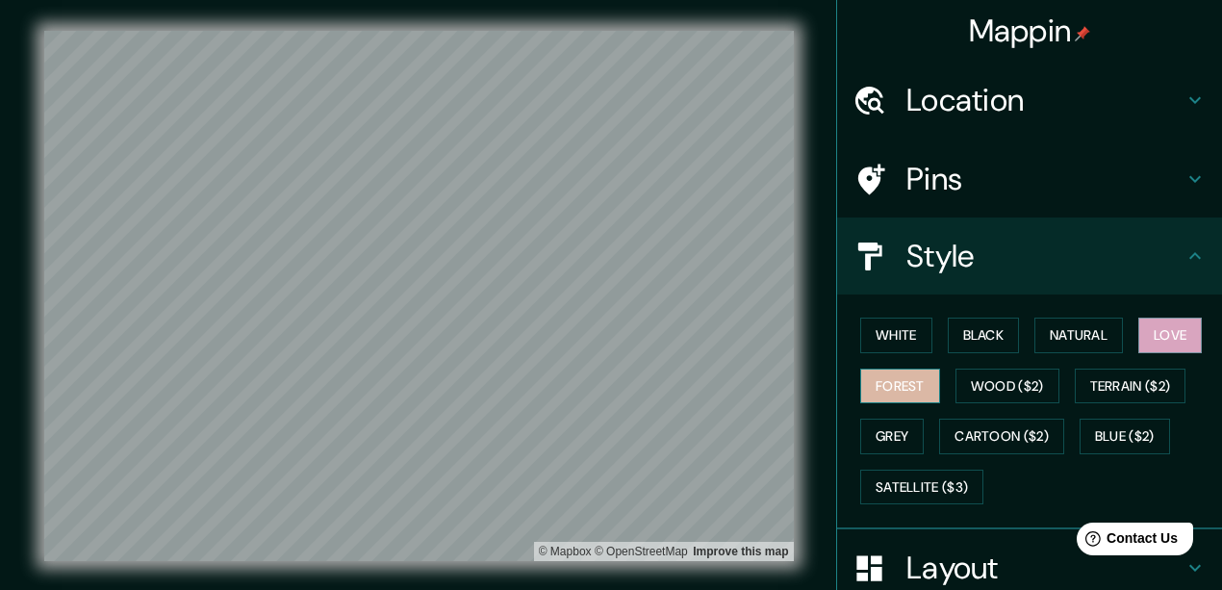
click at [916, 392] on button "Forest" at bounding box center [900, 386] width 80 height 36
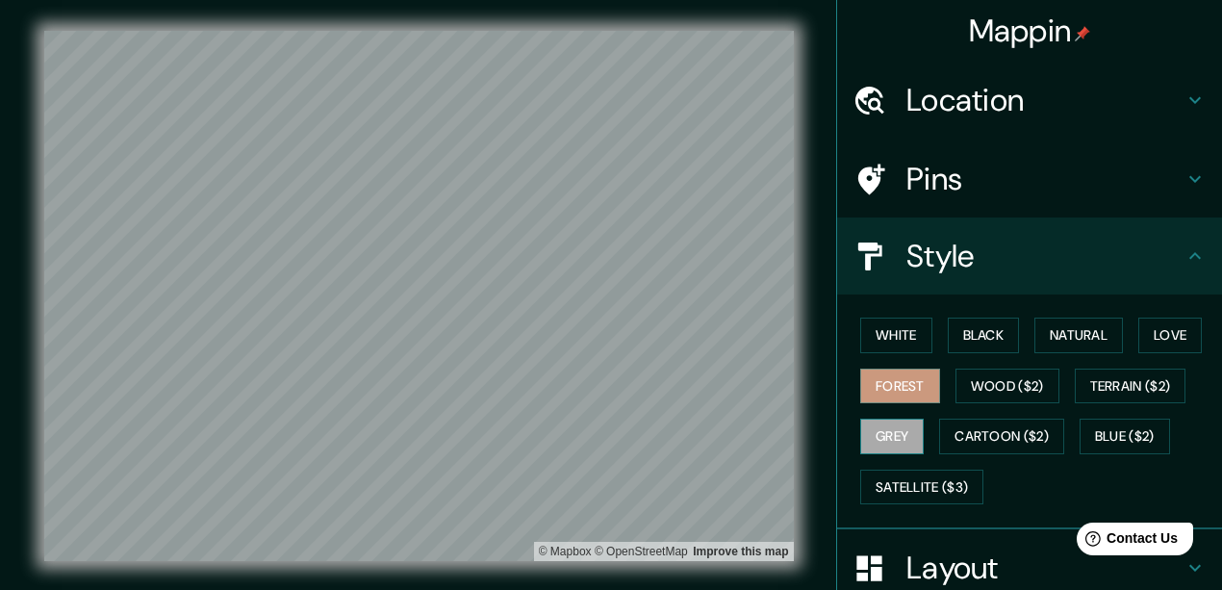
click at [900, 437] on button "Grey" at bounding box center [891, 436] width 63 height 36
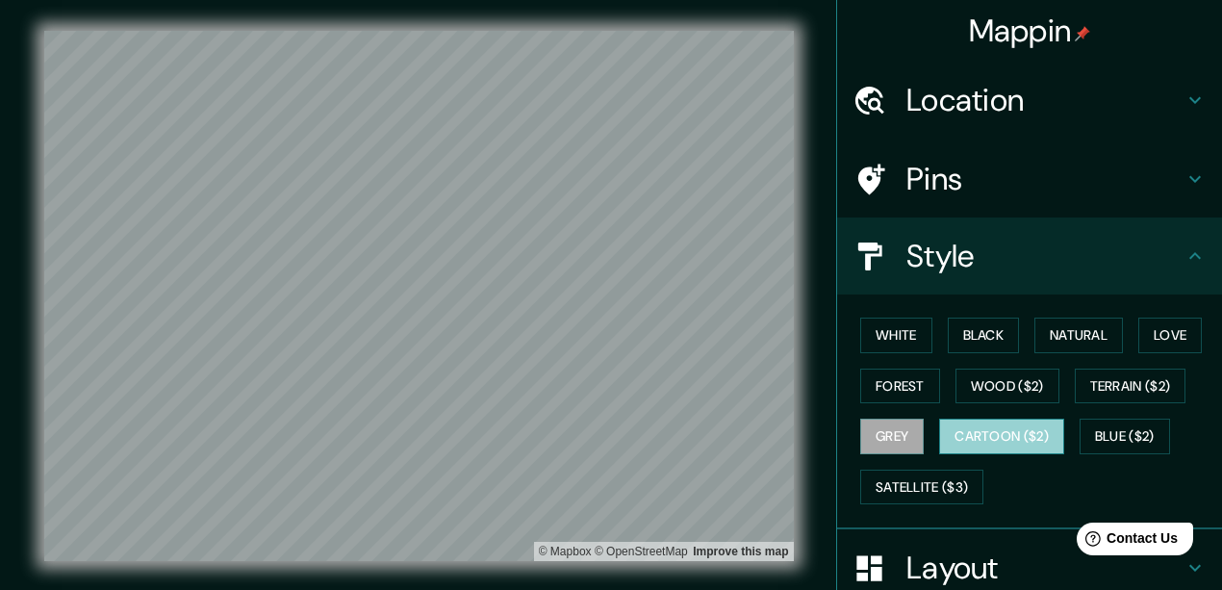
click at [1005, 419] on button "Cartoon ($2)" at bounding box center [1001, 436] width 125 height 36
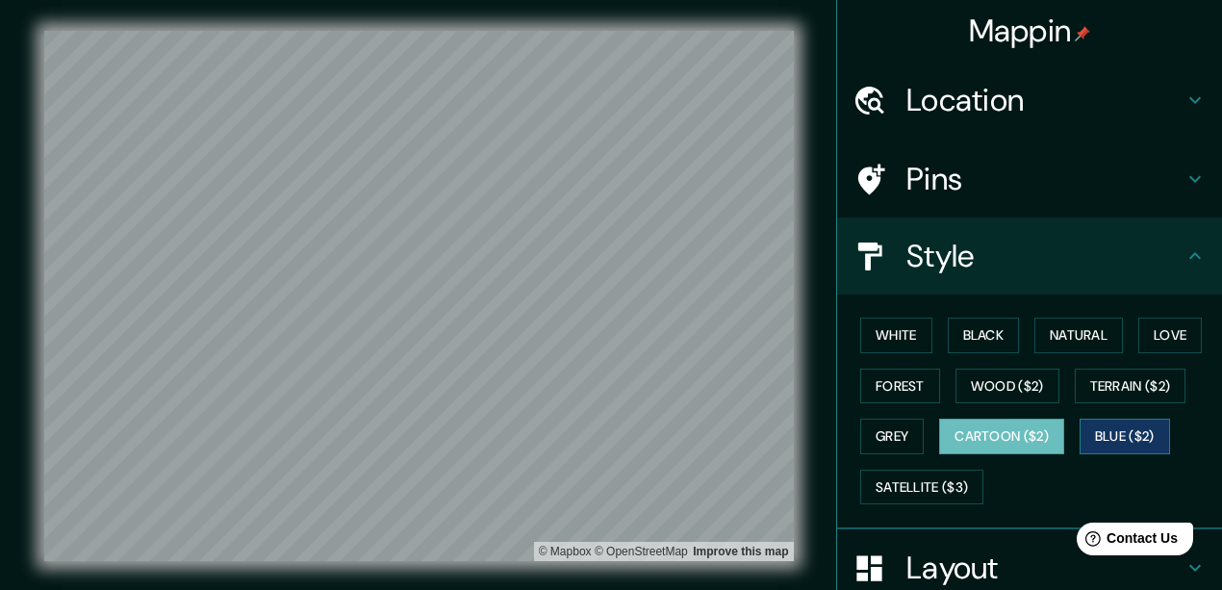
click at [1108, 433] on button "Blue ($2)" at bounding box center [1124, 436] width 90 height 36
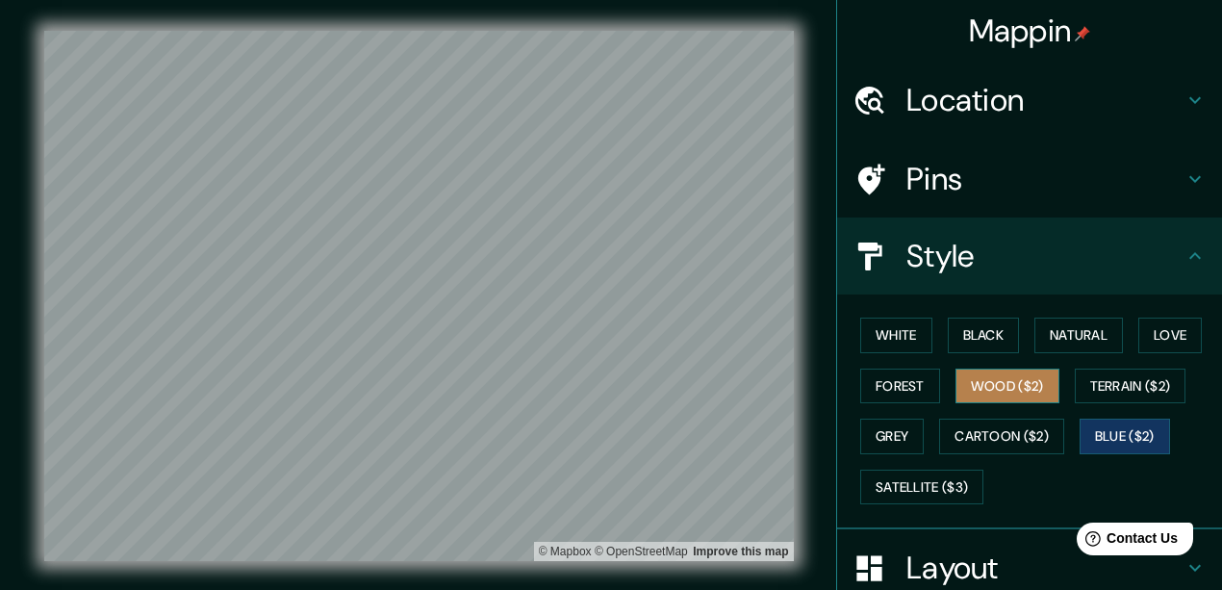
click at [998, 390] on button "Wood ($2)" at bounding box center [1007, 386] width 104 height 36
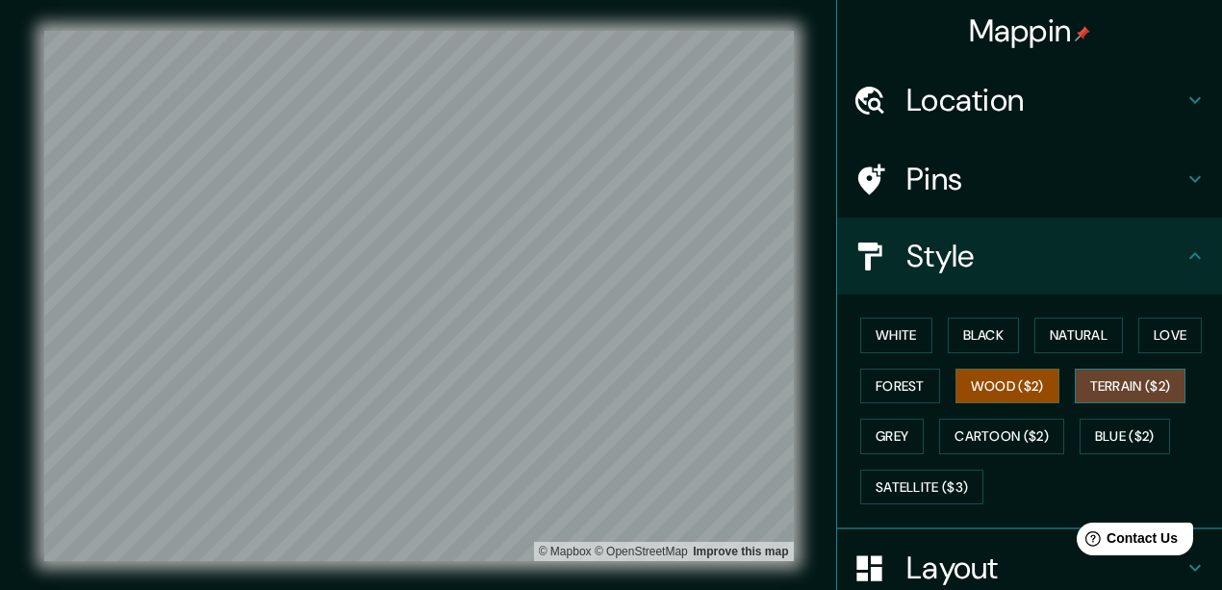
click at [1135, 386] on button "Terrain ($2)" at bounding box center [1130, 386] width 112 height 36
click at [989, 384] on button "Wood ($2)" at bounding box center [1007, 386] width 104 height 36
click at [1105, 389] on button "Terrain ($2)" at bounding box center [1130, 386] width 112 height 36
click at [1007, 398] on button "Wood ($2)" at bounding box center [1007, 386] width 104 height 36
click at [866, 313] on div "White Black Natural Love Forest Wood ($2) Terrain ($2) Grey Cartoon ($2) Blue (…" at bounding box center [1036, 411] width 369 height 202
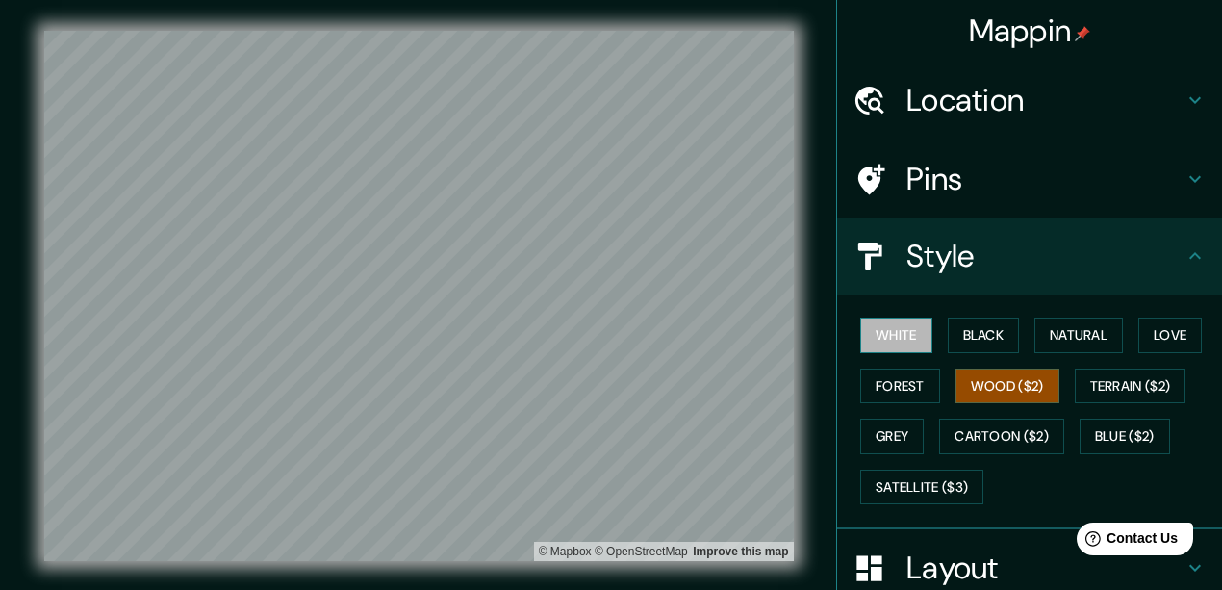
click at [879, 333] on button "White" at bounding box center [896, 335] width 72 height 36
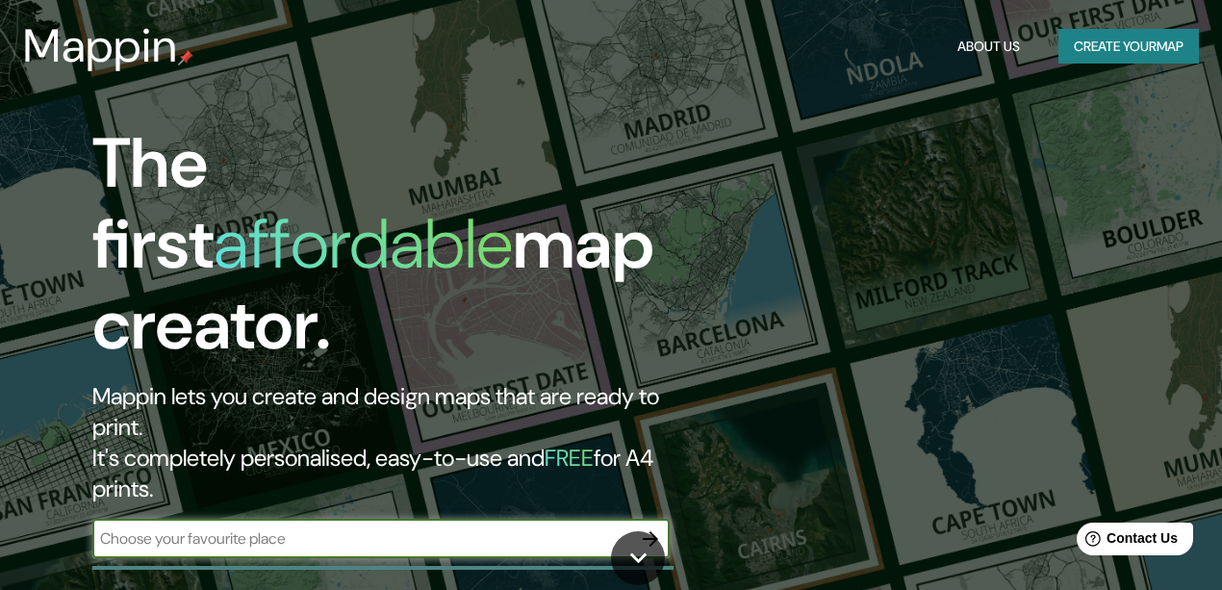
click at [352, 527] on input "text" at bounding box center [361, 538] width 539 height 22
click at [637, 572] on icon at bounding box center [638, 558] width 34 height 34
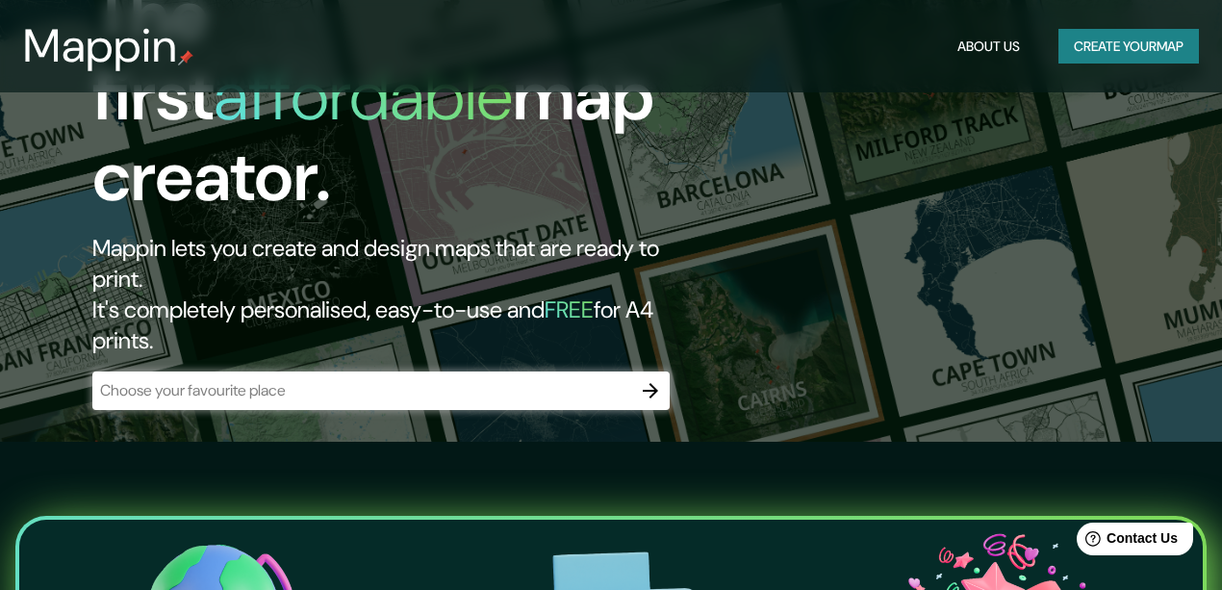
scroll to position [140, 0]
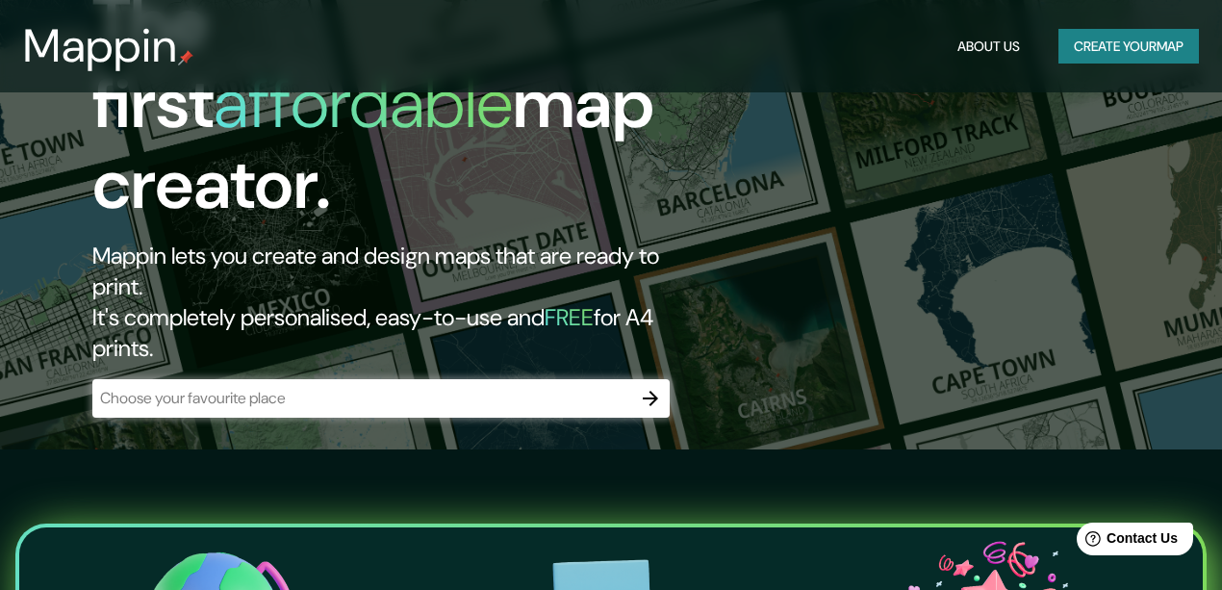
click at [264, 387] on input "text" at bounding box center [361, 398] width 539 height 22
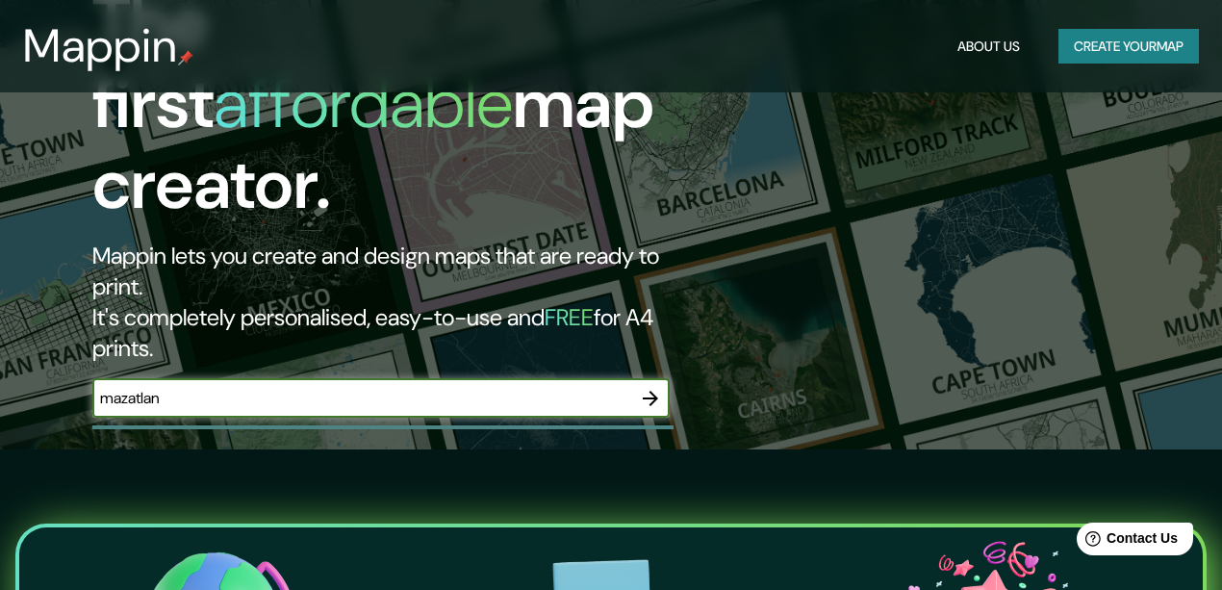
type input "mazatlan"
click at [650, 387] on icon "button" at bounding box center [650, 398] width 23 height 23
